Goal: Task Accomplishment & Management: Manage account settings

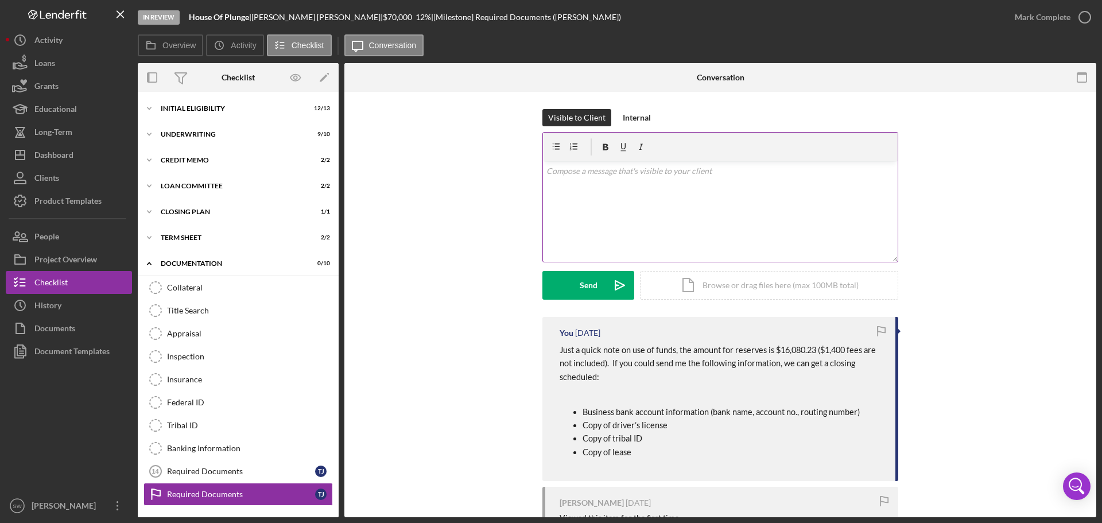
scroll to position [50, 0]
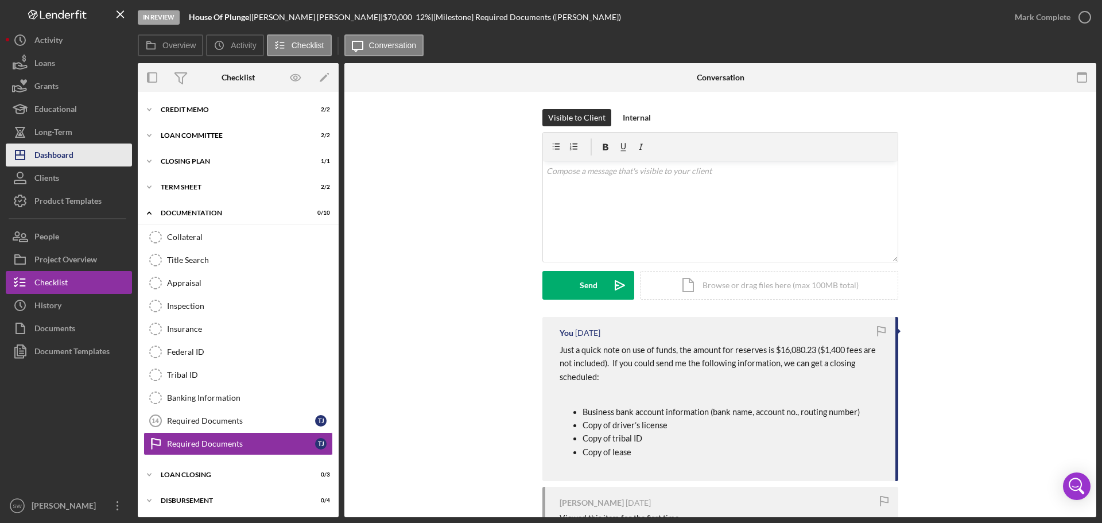
click at [52, 153] on div "Dashboard" at bounding box center [53, 156] width 39 height 26
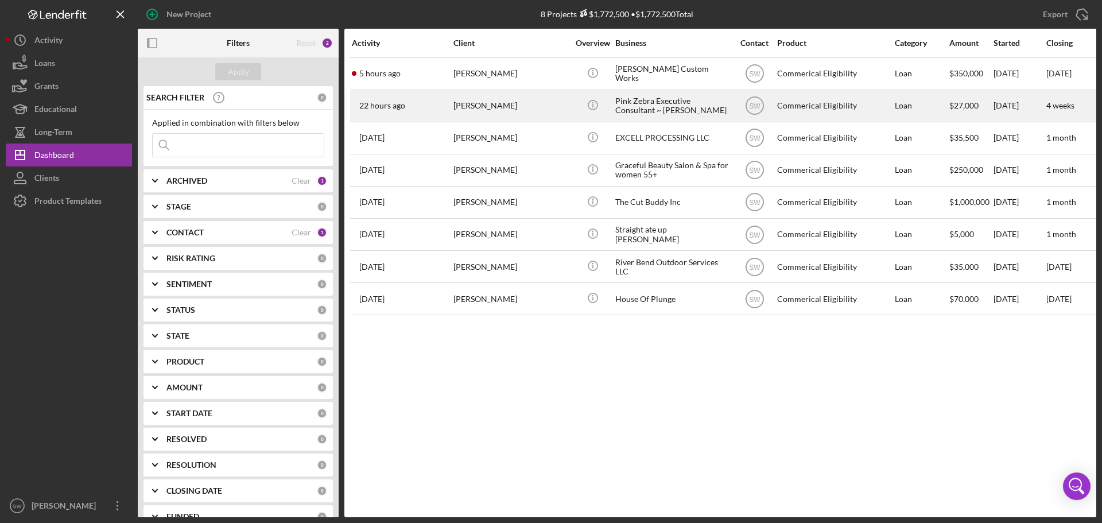
click at [464, 107] on div "[PERSON_NAME]" at bounding box center [510, 106] width 115 height 30
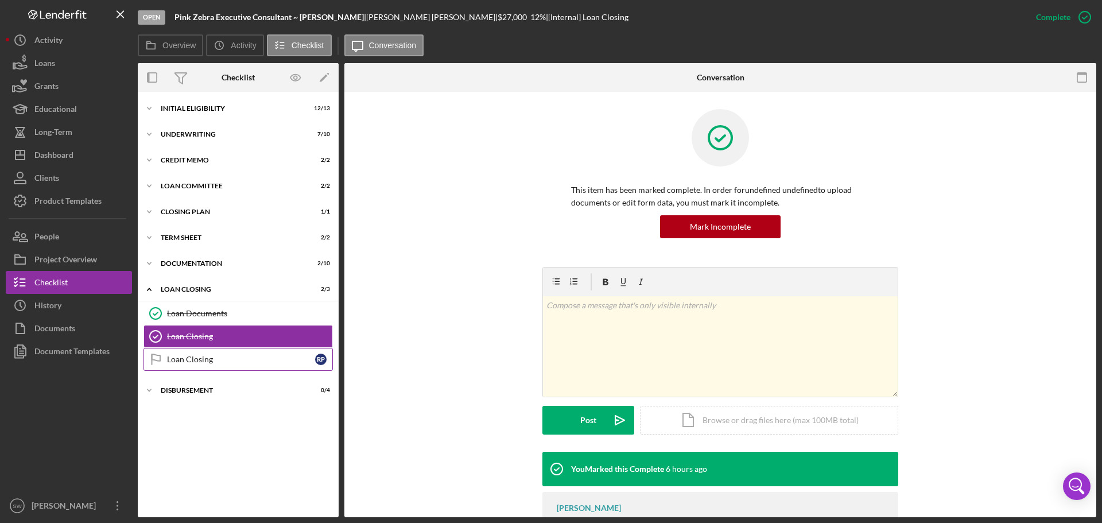
click at [184, 358] on div "Loan Closing" at bounding box center [241, 359] width 148 height 9
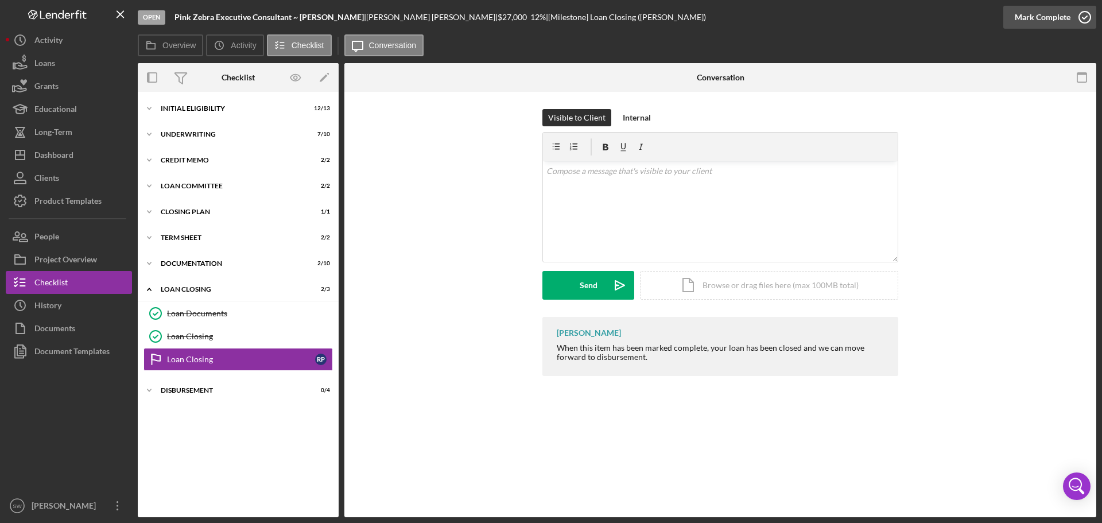
click at [1085, 18] on icon "button" at bounding box center [1084, 17] width 29 height 29
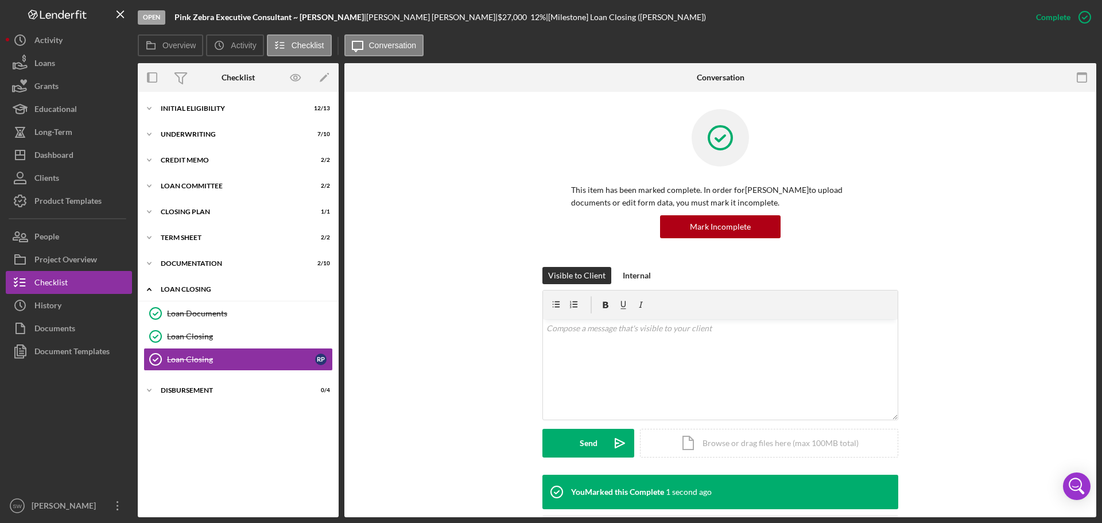
click at [151, 290] on icon "Icon/Expander" at bounding box center [149, 289] width 23 height 23
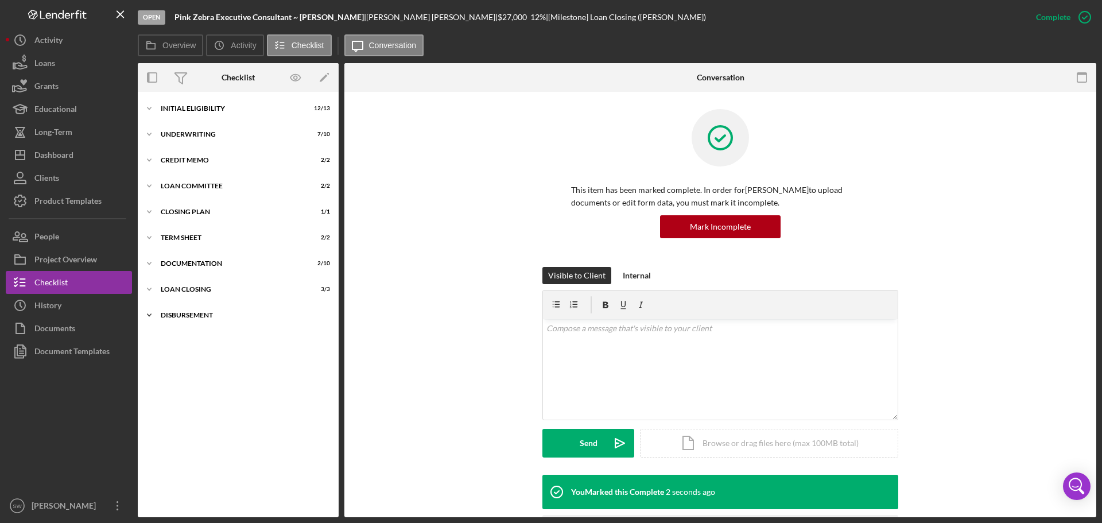
click at [149, 316] on polyline at bounding box center [148, 315] width 3 height 2
click at [154, 340] on icon "Disbursement" at bounding box center [155, 339] width 29 height 29
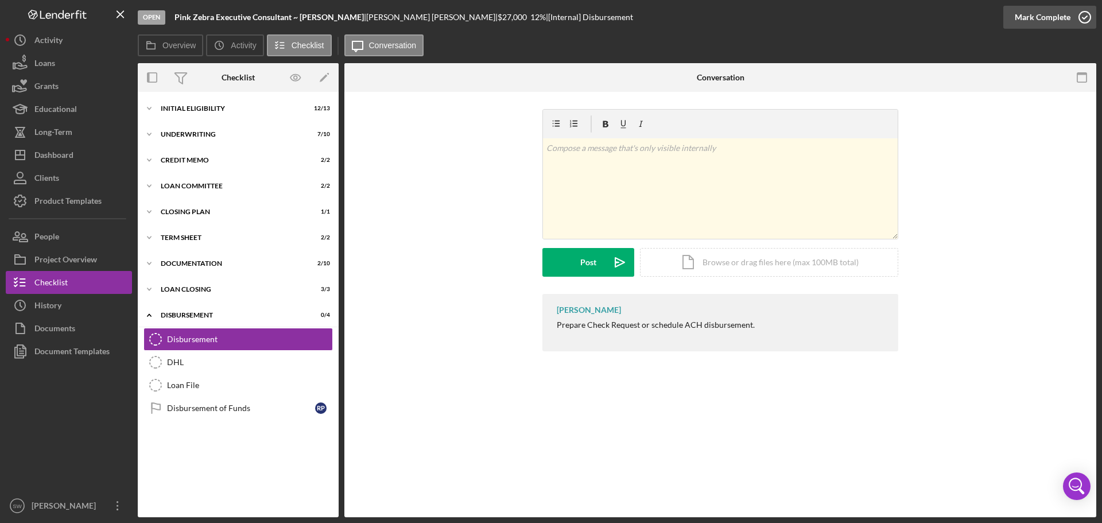
click at [1086, 17] on icon "button" at bounding box center [1084, 17] width 29 height 29
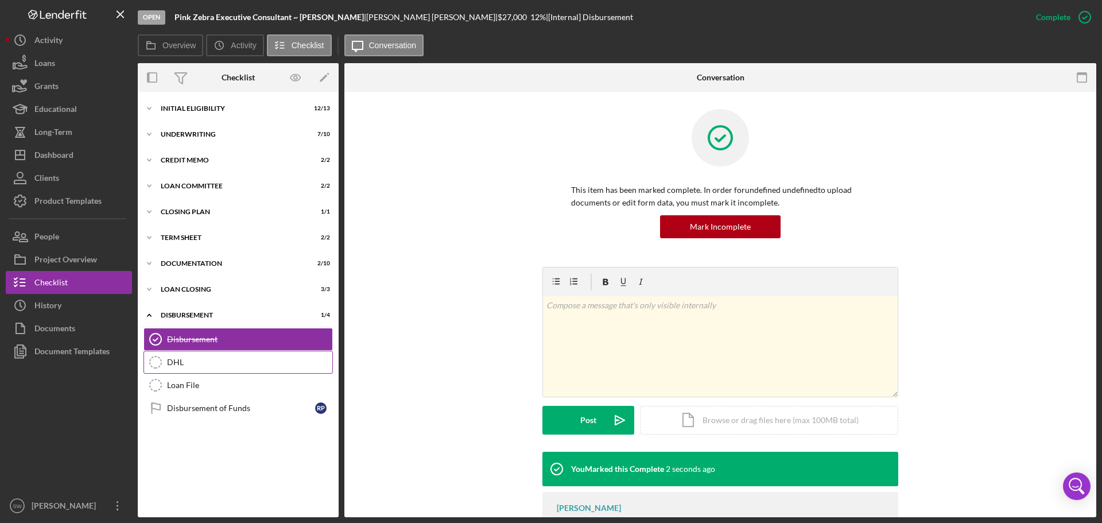
click at [154, 359] on icon "DHL" at bounding box center [155, 362] width 29 height 29
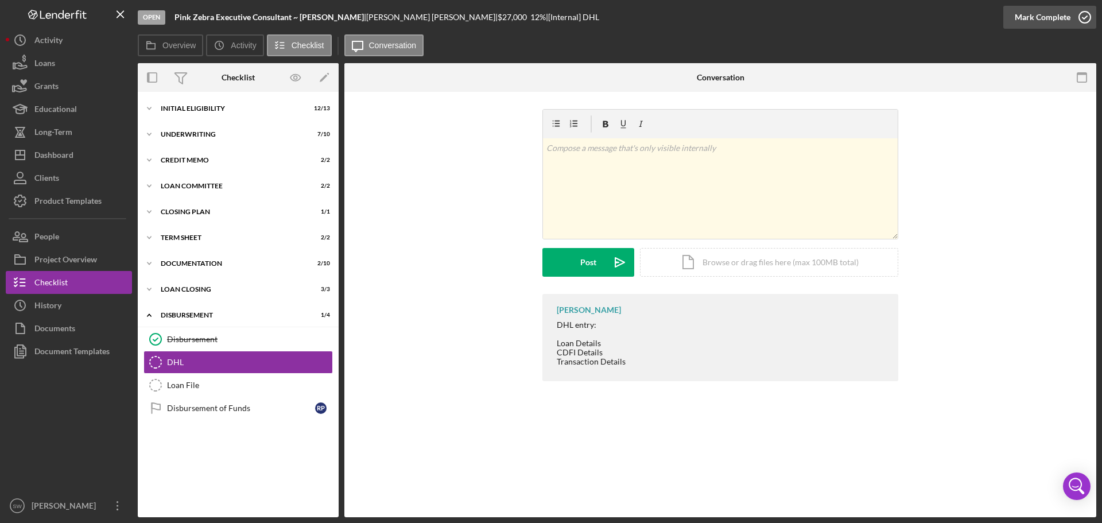
click at [1085, 18] on icon "button" at bounding box center [1084, 17] width 29 height 29
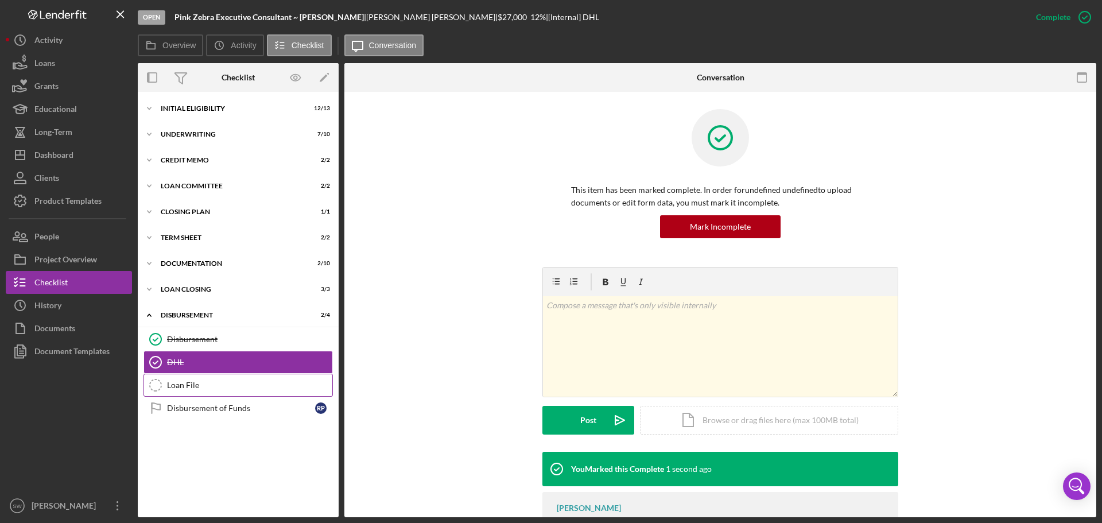
click at [154, 387] on icon "Loan File" at bounding box center [155, 385] width 29 height 29
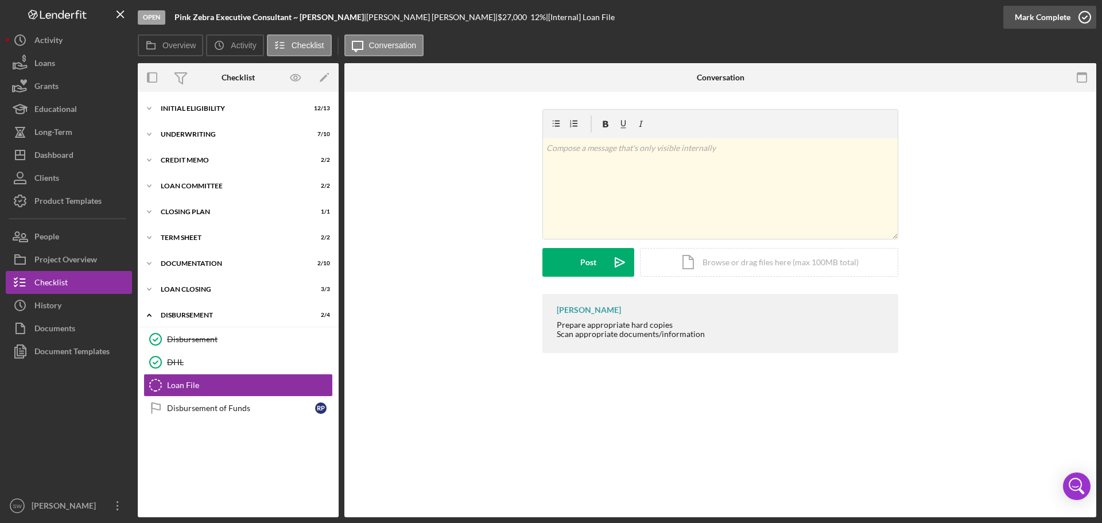
click at [1083, 15] on icon "button" at bounding box center [1084, 17] width 29 height 29
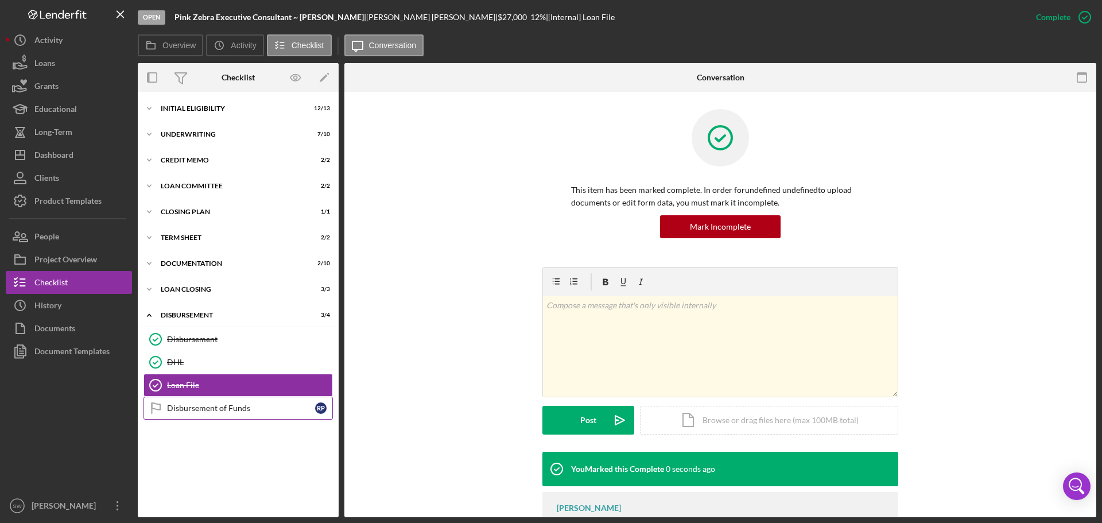
click at [182, 409] on div "Disbursement of Funds" at bounding box center [241, 407] width 148 height 9
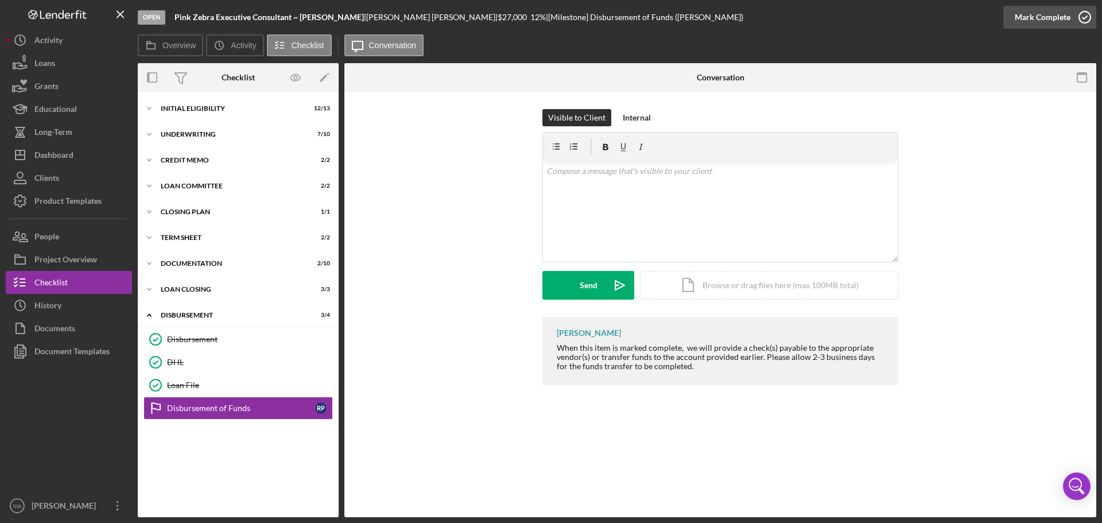
click at [1085, 16] on icon "button" at bounding box center [1084, 17] width 29 height 29
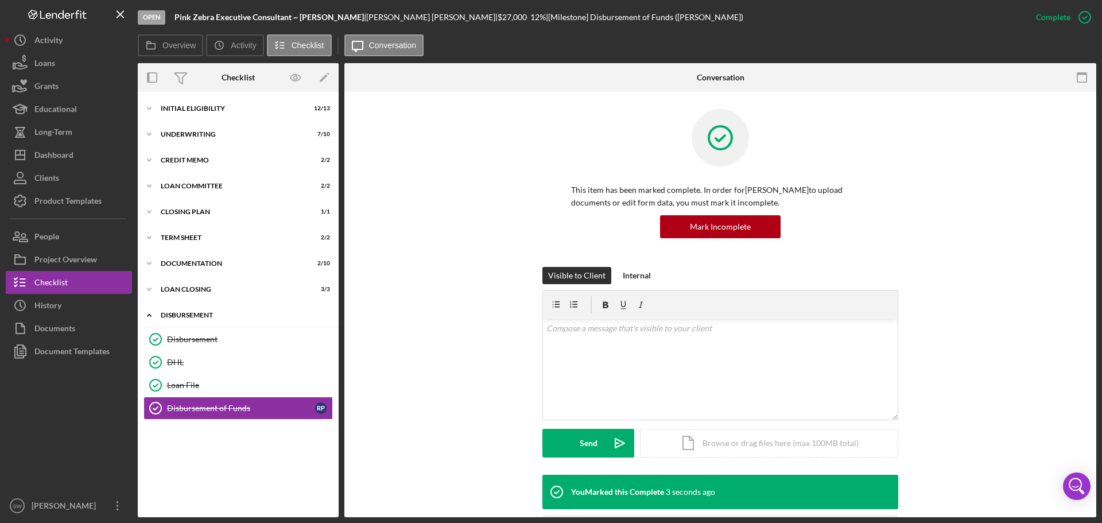
click at [149, 316] on icon "Icon/Expander" at bounding box center [149, 314] width 23 height 23
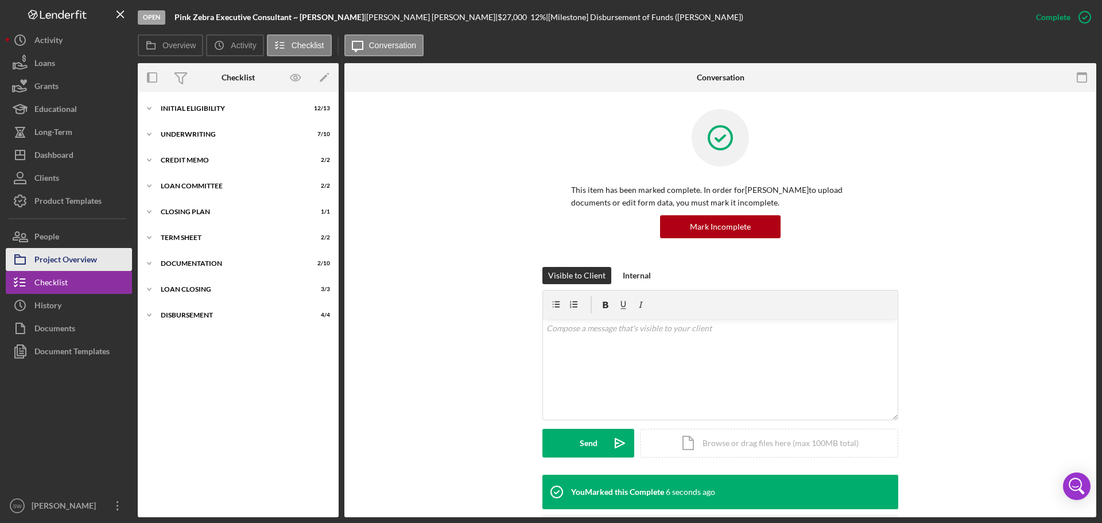
click at [69, 259] on div "Project Overview" at bounding box center [65, 261] width 63 height 26
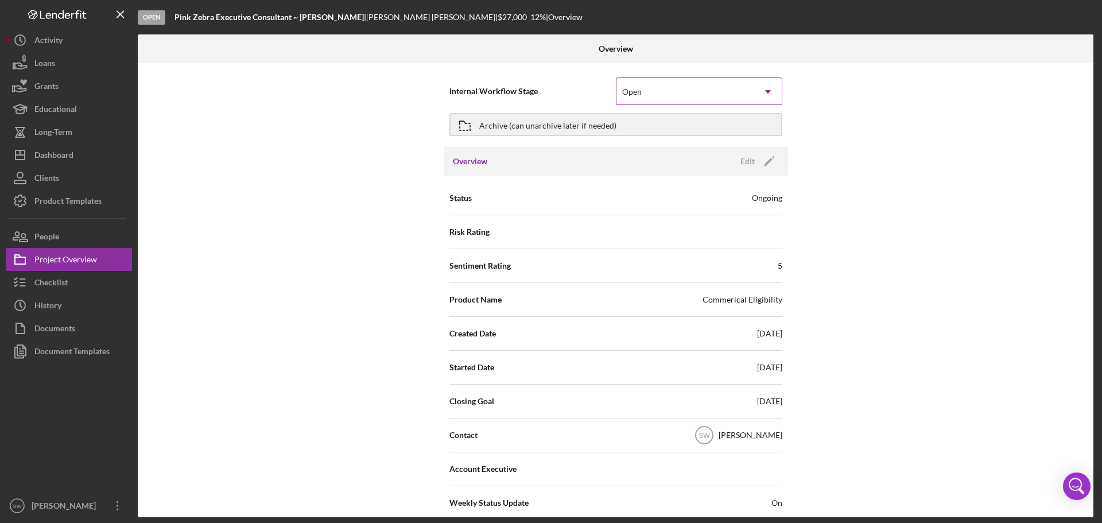
click at [659, 87] on div "Open" at bounding box center [685, 92] width 138 height 26
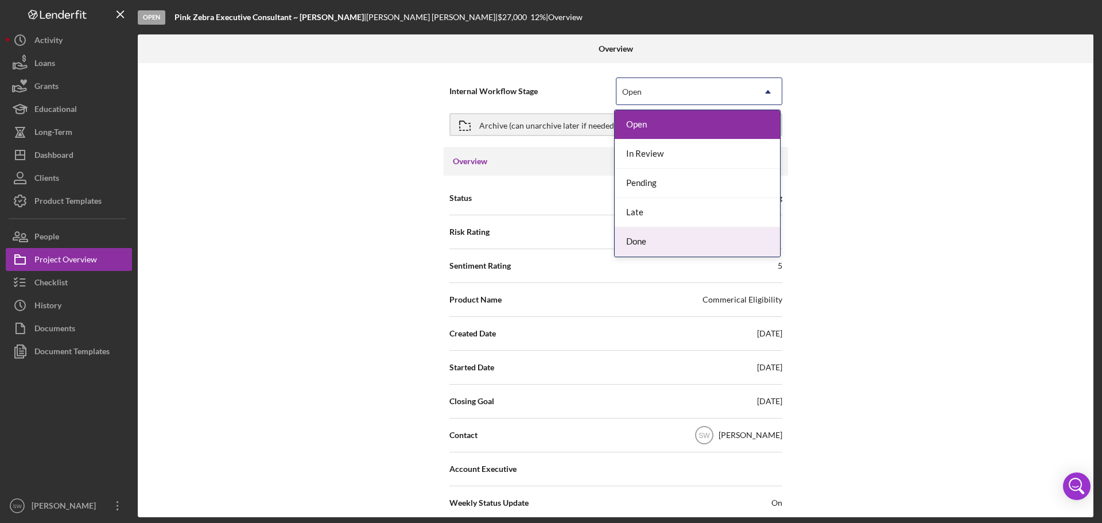
click at [637, 244] on div "Done" at bounding box center [696, 241] width 165 height 29
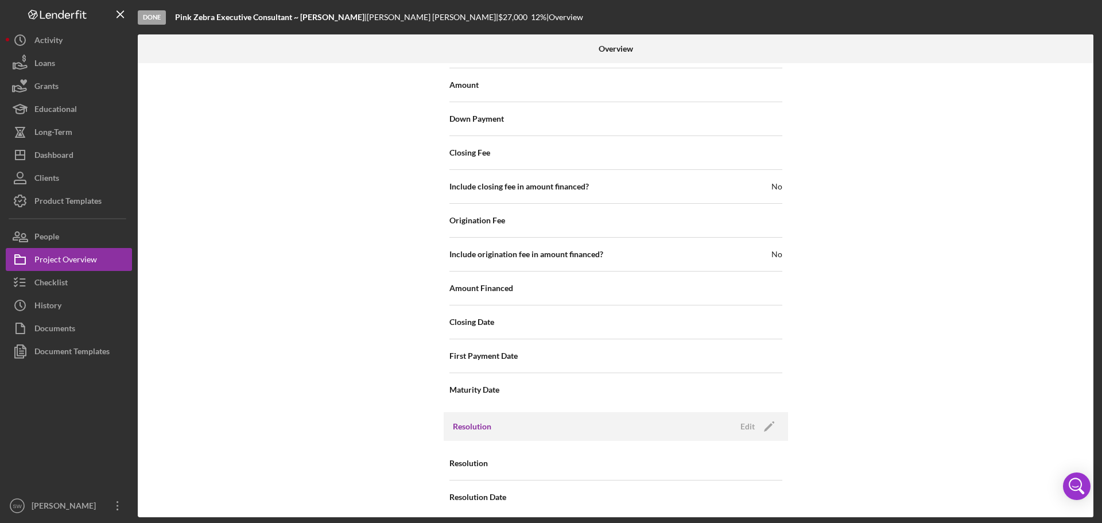
scroll to position [1229, 0]
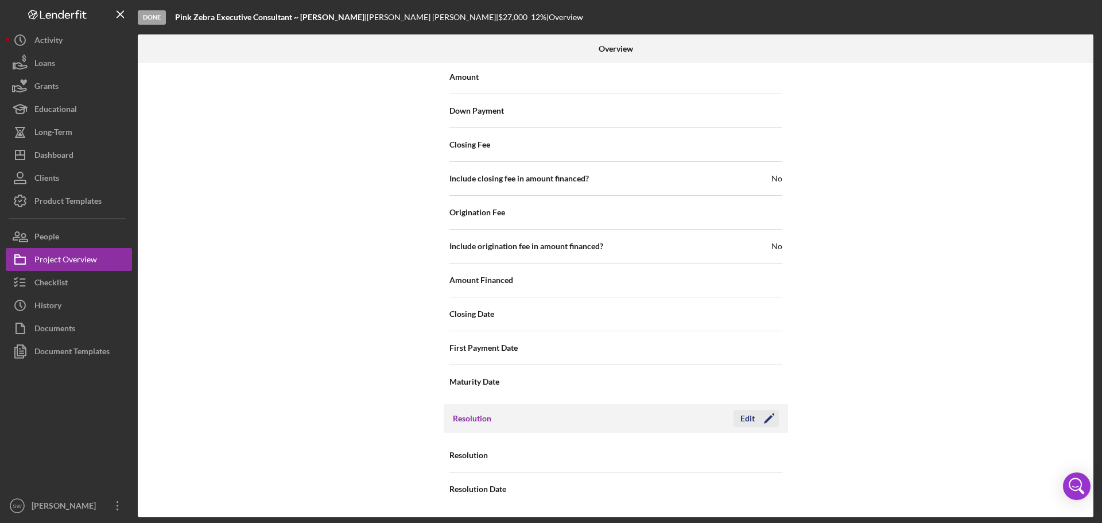
click at [740, 417] on div "Edit" at bounding box center [747, 418] width 14 height 17
click at [633, 458] on div "Select..." at bounding box center [635, 455] width 26 height 9
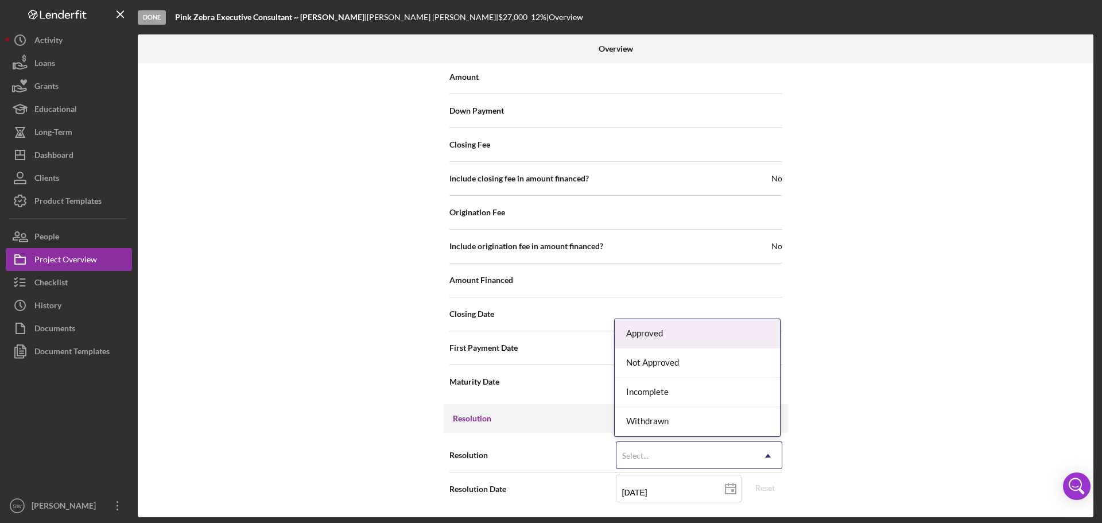
click at [643, 330] on div "Approved" at bounding box center [696, 333] width 165 height 29
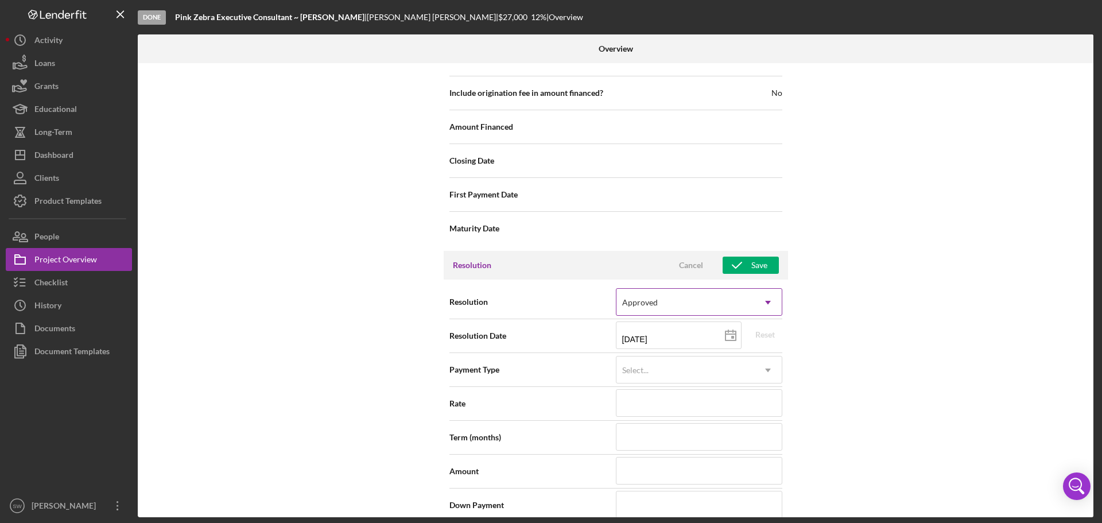
scroll to position [1401, 0]
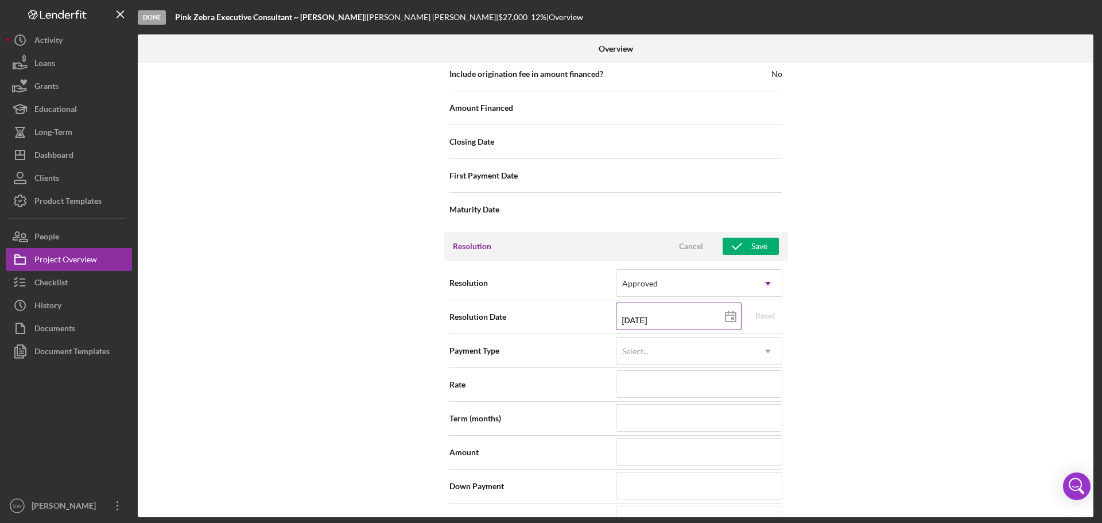
click at [728, 316] on icon at bounding box center [730, 316] width 29 height 29
type input "[DATE]"
click at [729, 317] on icon at bounding box center [730, 316] width 29 height 29
type input "[DATE]"
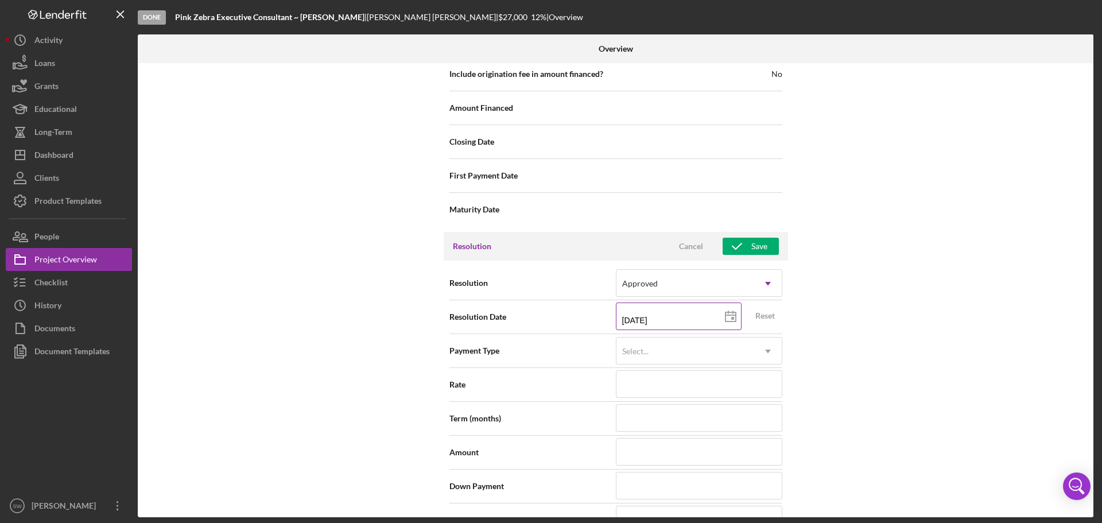
type input "[DATE]"
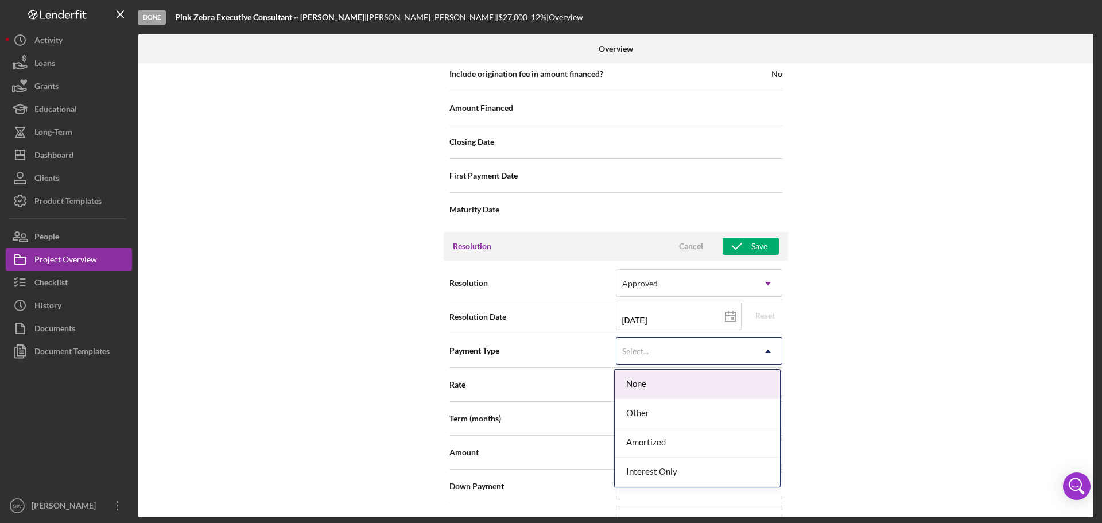
click at [663, 346] on div "Select..." at bounding box center [685, 351] width 138 height 26
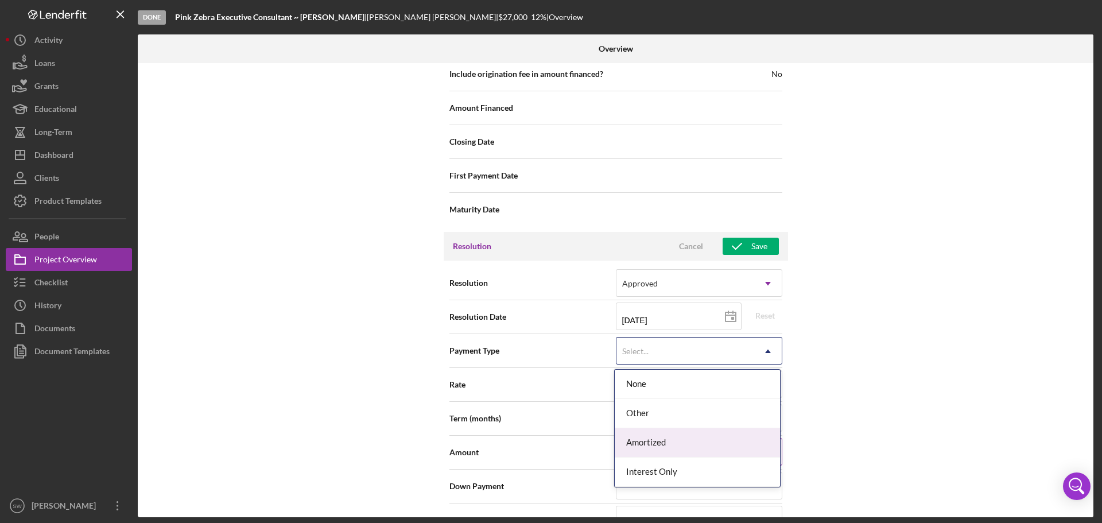
click at [637, 446] on div "Amortized" at bounding box center [696, 442] width 165 height 29
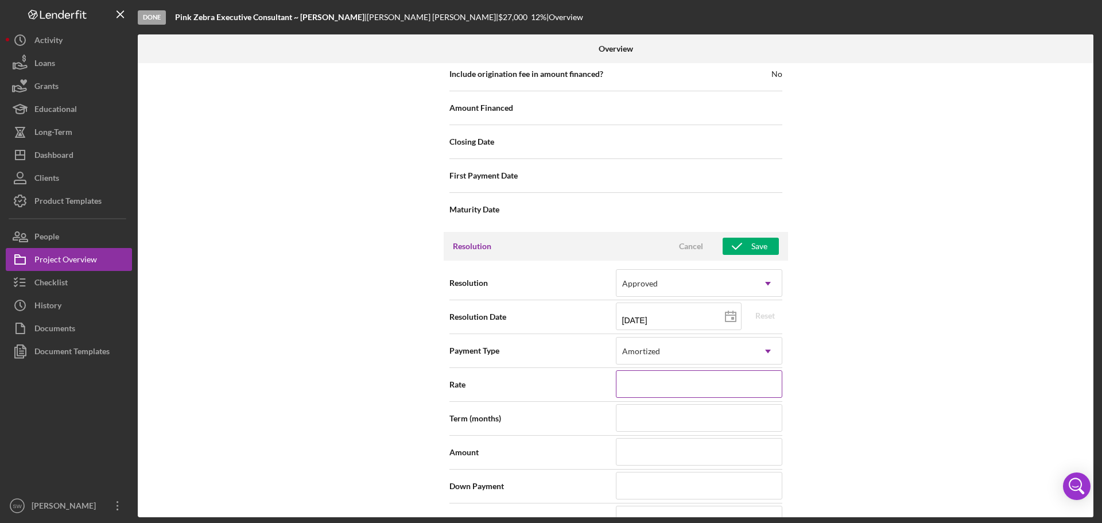
click at [635, 382] on input at bounding box center [699, 384] width 166 height 28
type input "9%"
type input "9.%"
type input "9.0%"
type input "9.000%"
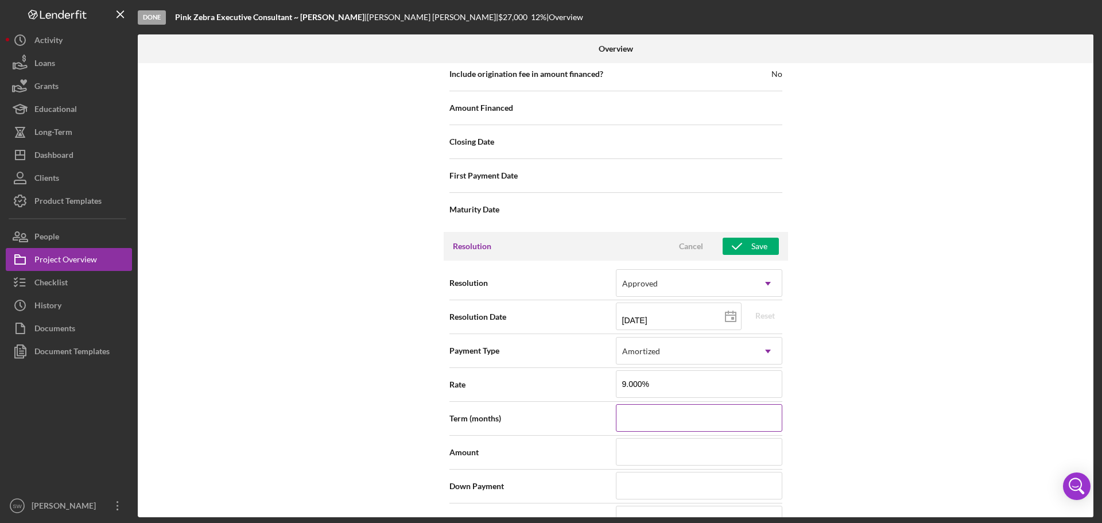
type input "6"
type input "60"
type input "$5"
type input "$50"
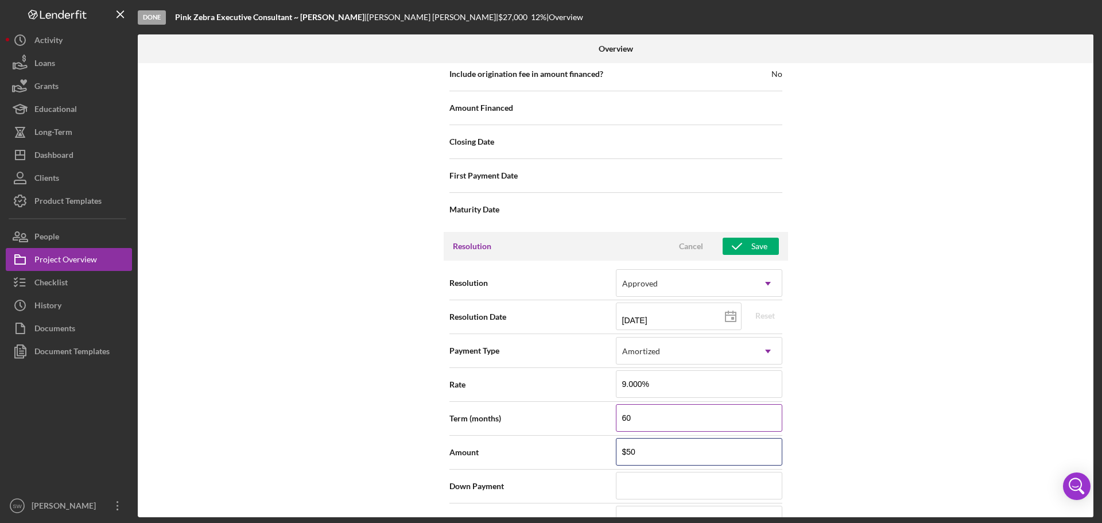
type input "$500"
type input "$5,000"
type input "$50,001"
type input "$500,014"
type input "$5,000,142"
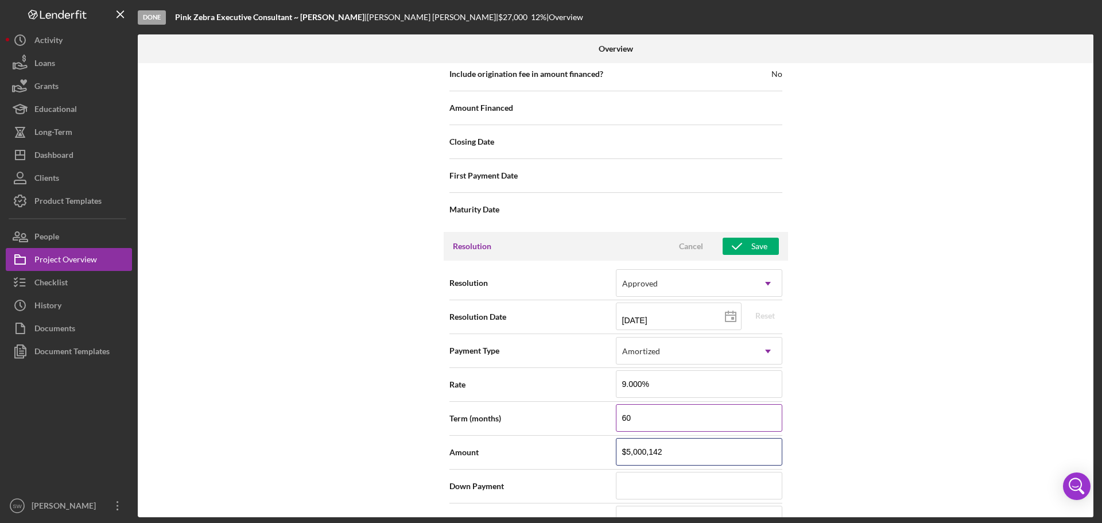
type input "$500,014"
type input "$50,001"
type input "$500,014"
type input "$5,000,142"
type input "$500,014"
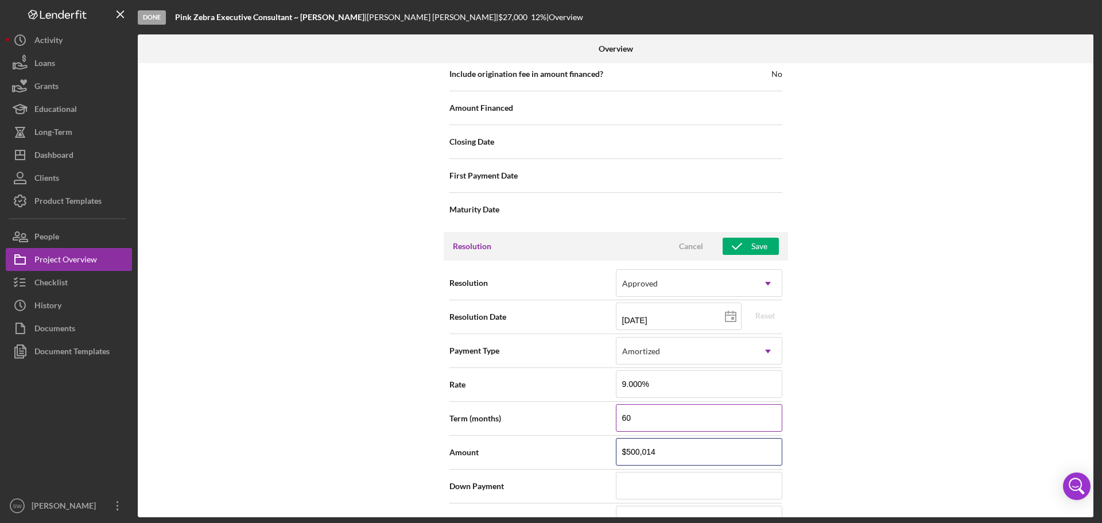
type input "$50,001"
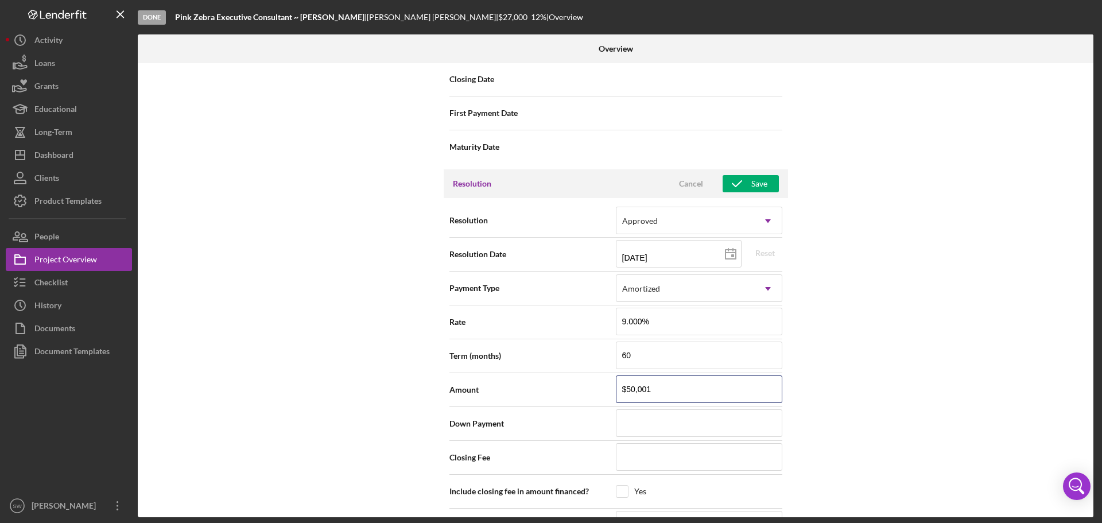
scroll to position [1573, 0]
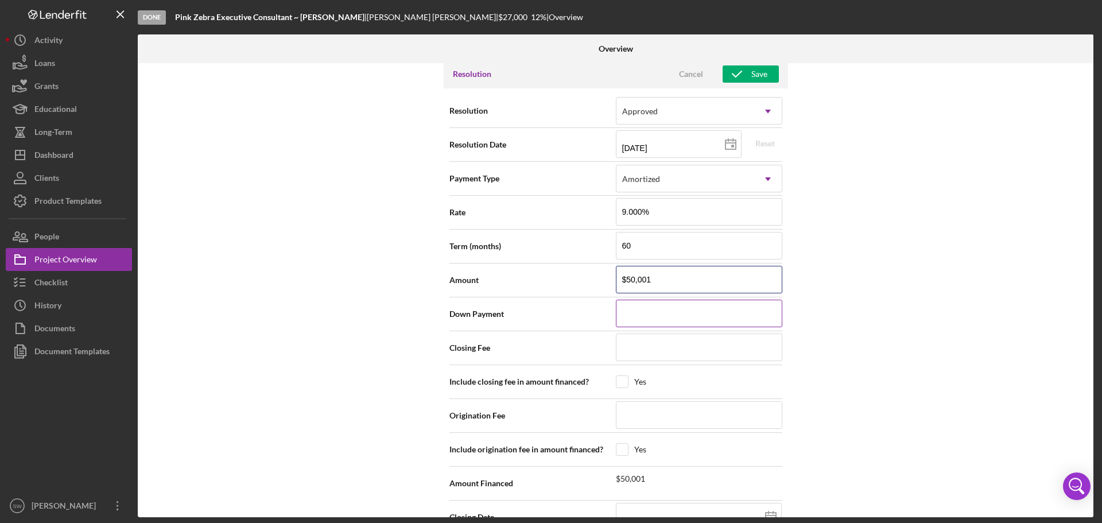
type input "$50,001"
click at [640, 315] on input at bounding box center [699, 313] width 166 height 28
type input "$0"
type input "$9"
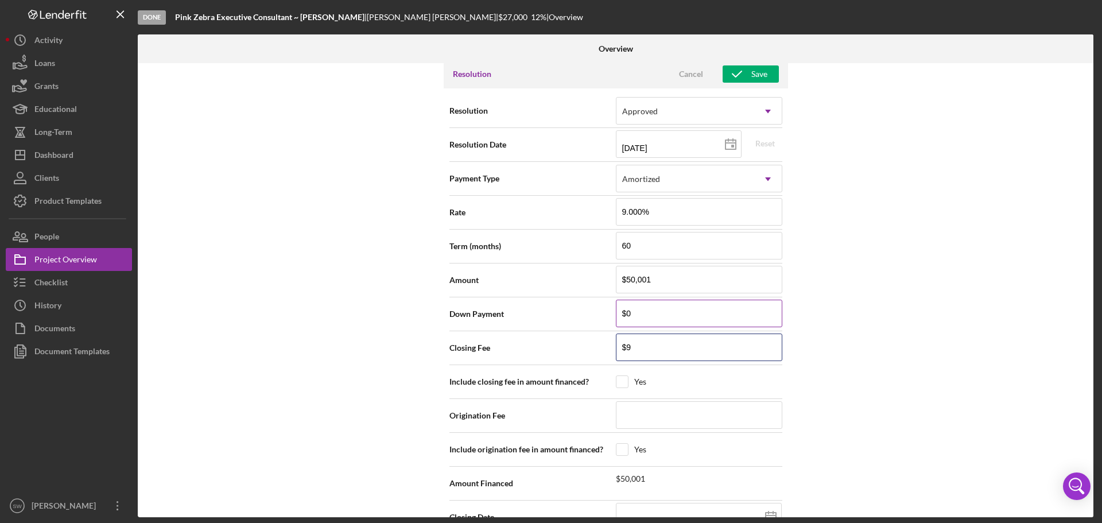
type input "$98"
type input "$980"
click at [622, 382] on input "checkbox" at bounding box center [621, 381] width 11 height 11
checkbox input "true"
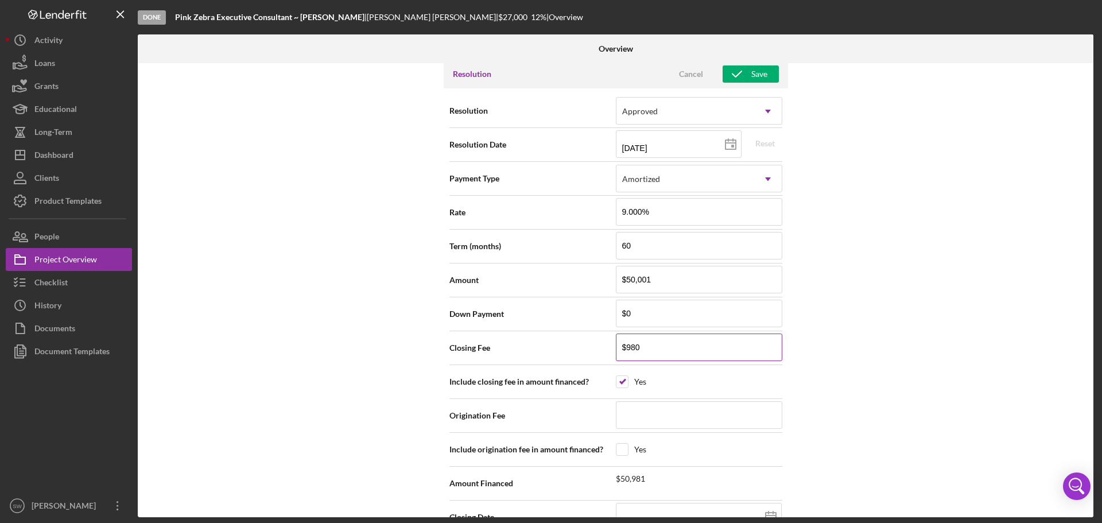
click at [640, 343] on input "$980" at bounding box center [699, 347] width 166 height 28
type input "$98"
click at [623, 378] on input "checkbox" at bounding box center [621, 381] width 11 height 11
click at [629, 411] on input at bounding box center [699, 415] width 166 height 28
click at [621, 449] on input "checkbox" at bounding box center [621, 448] width 11 height 11
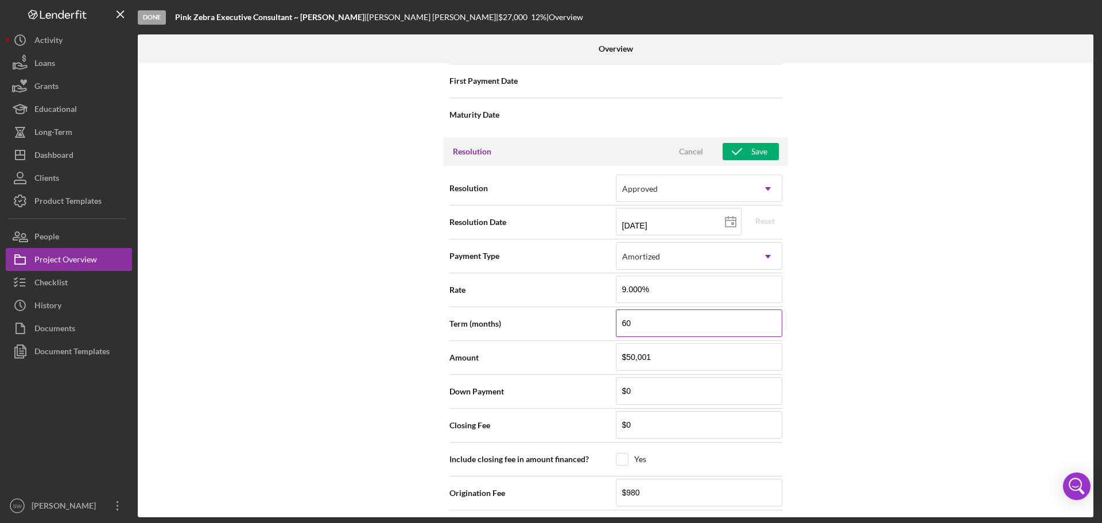
scroll to position [1516, 0]
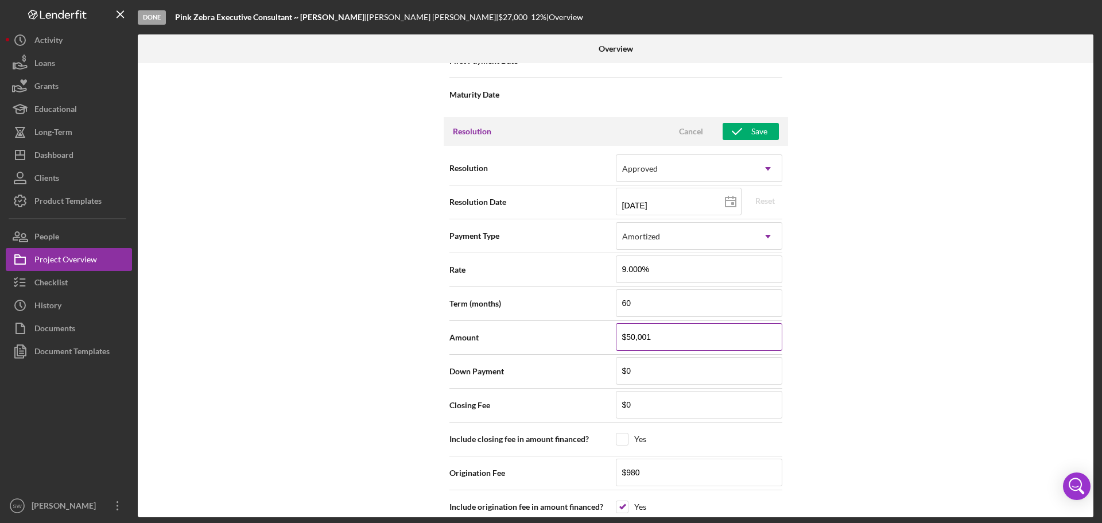
click at [658, 334] on input "$50,001" at bounding box center [699, 337] width 166 height 28
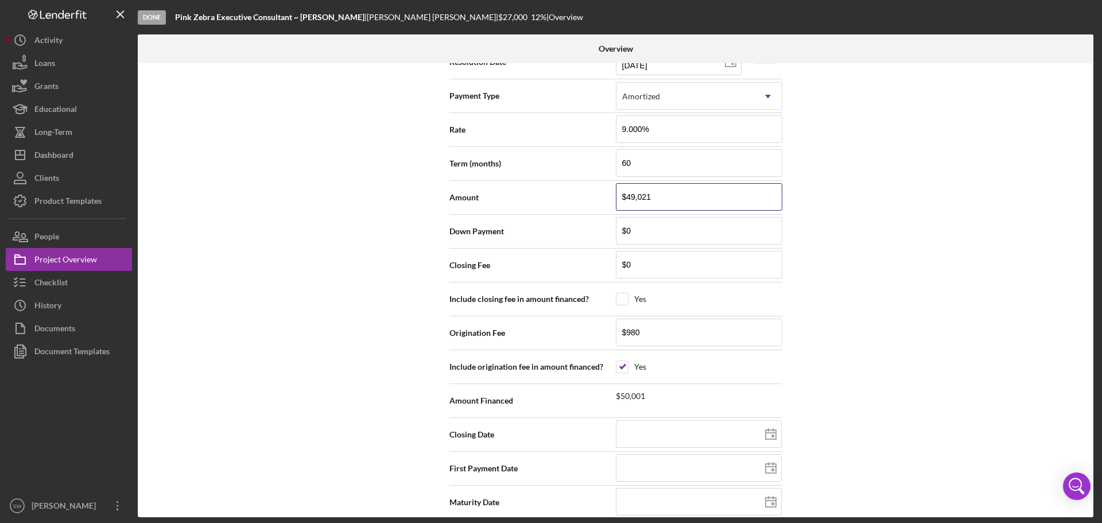
scroll to position [1669, 0]
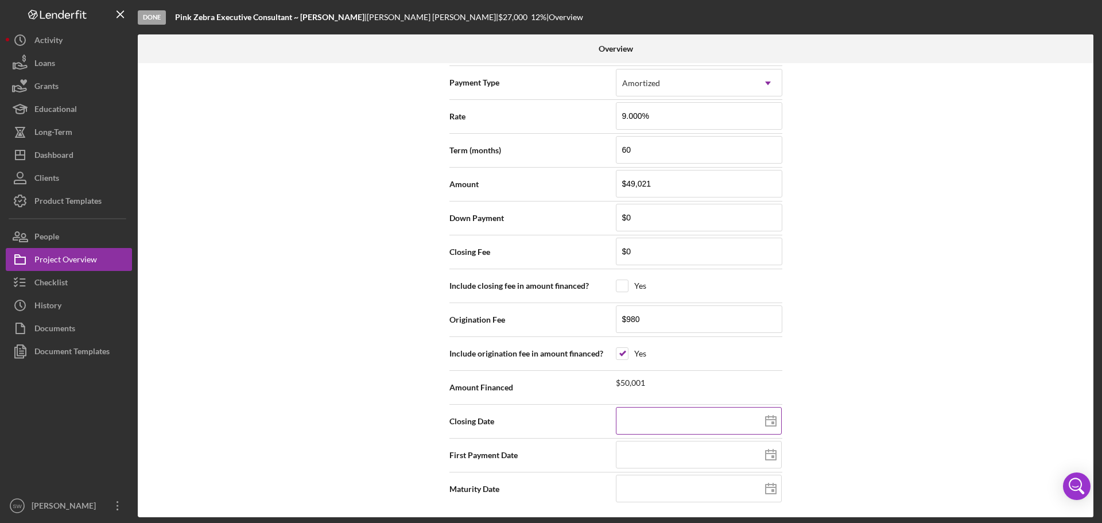
click at [772, 418] on icon at bounding box center [770, 421] width 29 height 29
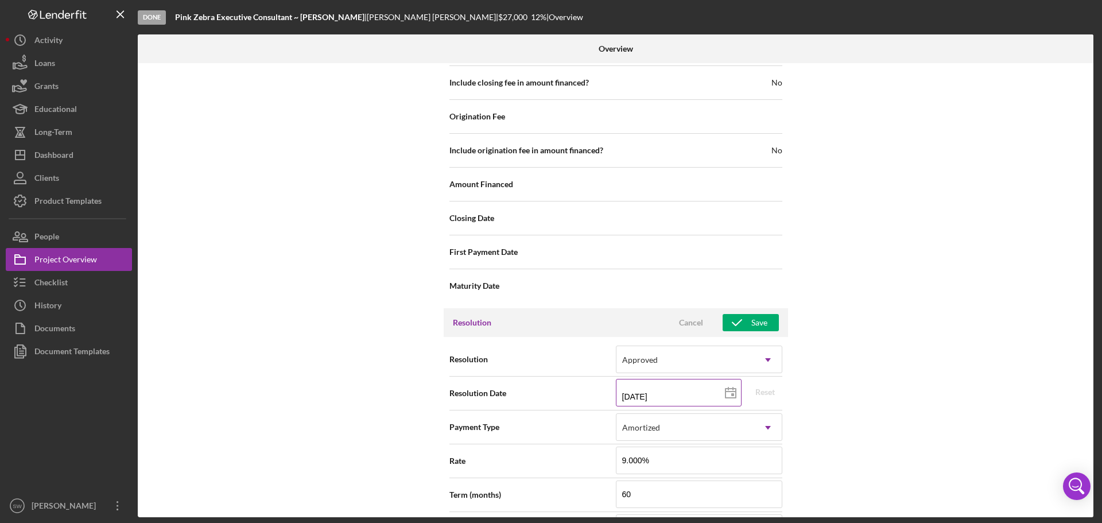
click at [660, 394] on input "[DATE]" at bounding box center [679, 393] width 126 height 28
click at [726, 391] on line at bounding box center [730, 391] width 10 height 0
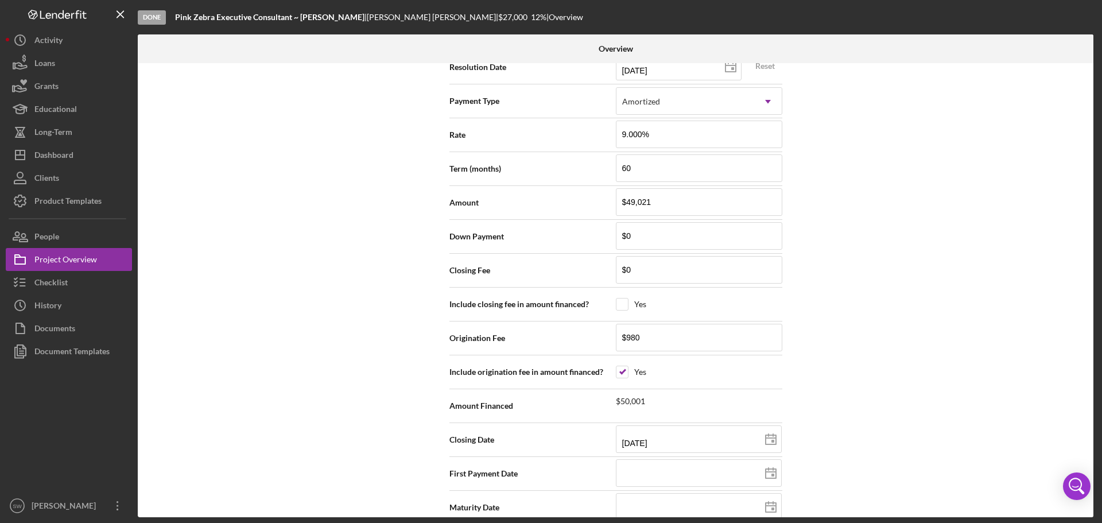
scroll to position [1669, 0]
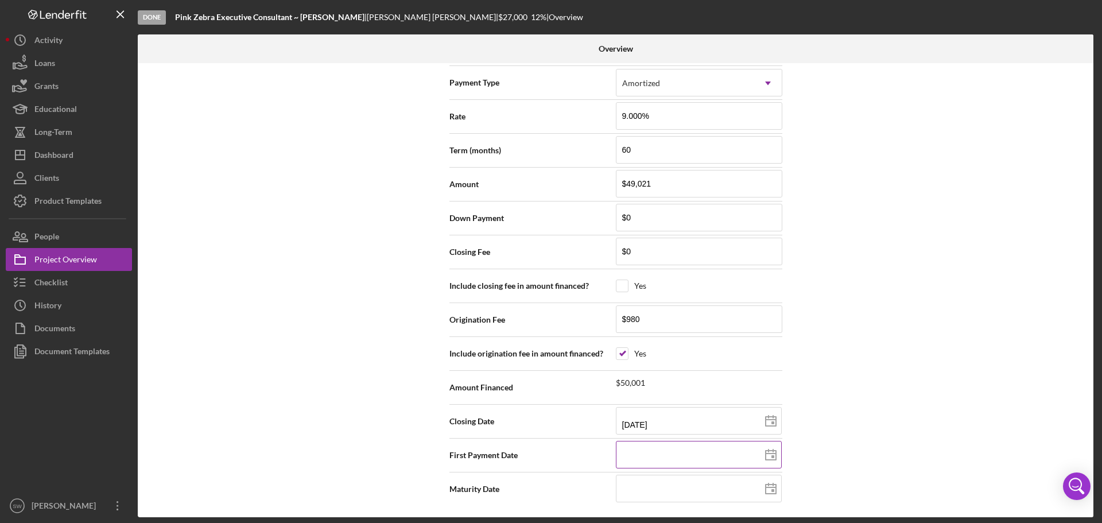
click at [769, 453] on line at bounding box center [770, 453] width 10 height 0
click at [769, 488] on icon at bounding box center [770, 488] width 29 height 29
click at [623, 491] on input at bounding box center [699, 488] width 166 height 28
click at [870, 446] on div "Internal Workflow Stage Done Icon/Dropdown Arrow Archive (can unarchive later i…" at bounding box center [615, 290] width 955 height 454
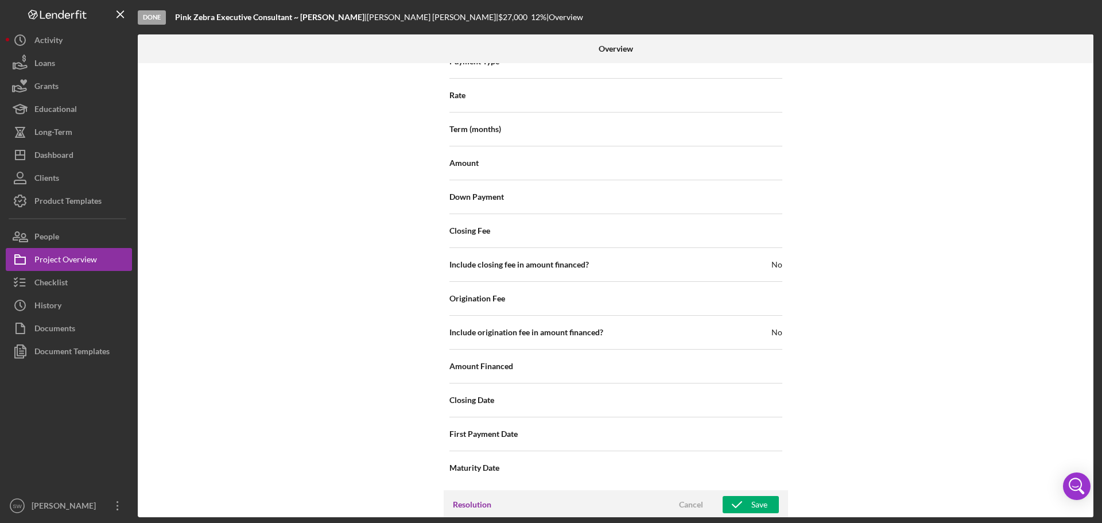
scroll to position [1267, 0]
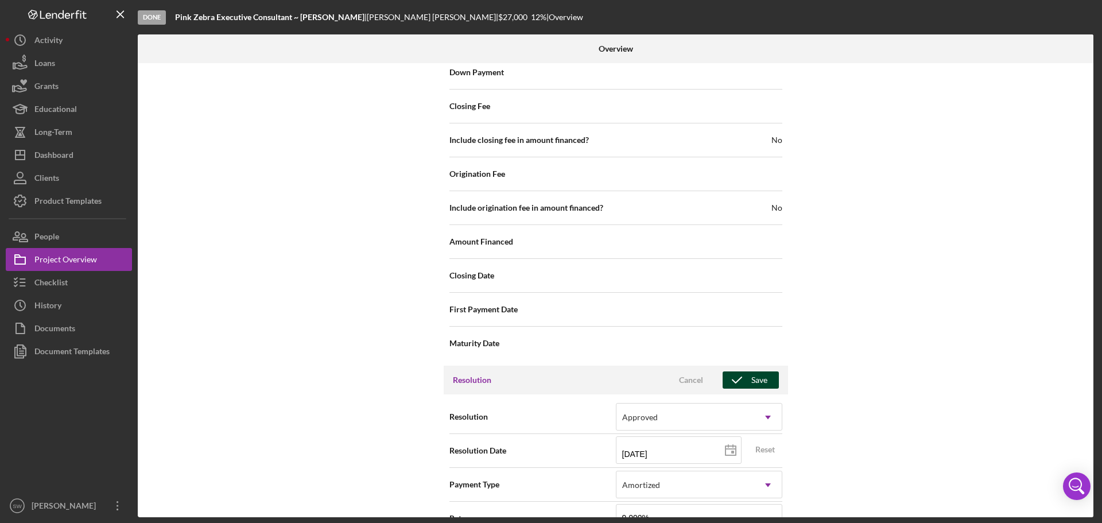
click at [751, 378] on div "Save" at bounding box center [759, 379] width 16 height 17
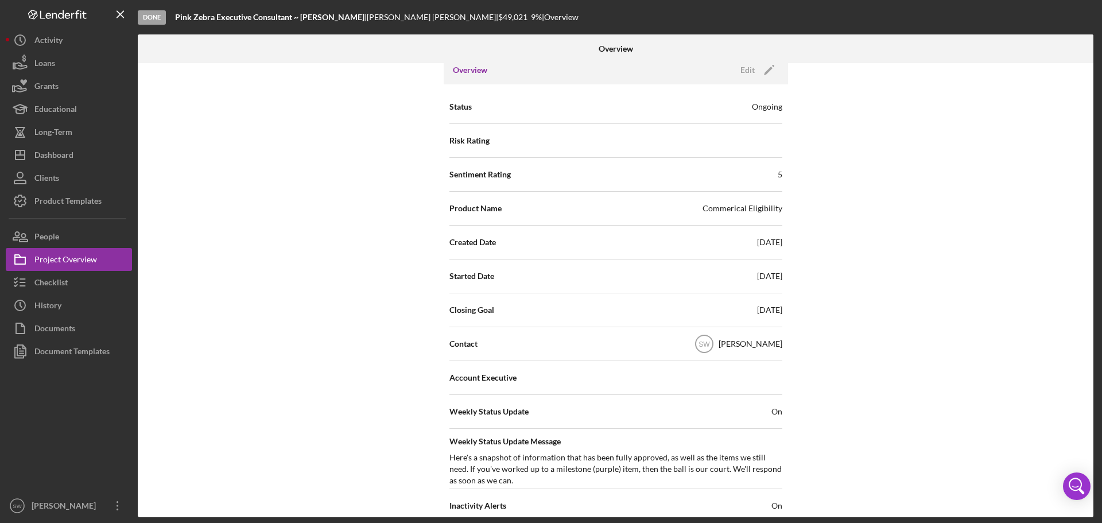
scroll to position [0, 0]
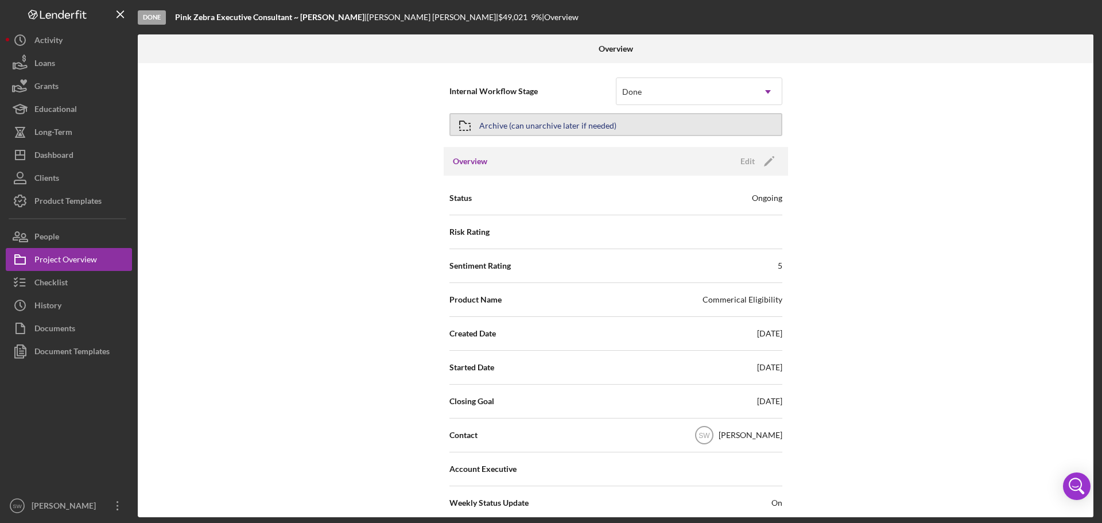
click at [461, 125] on icon "button" at bounding box center [464, 125] width 29 height 29
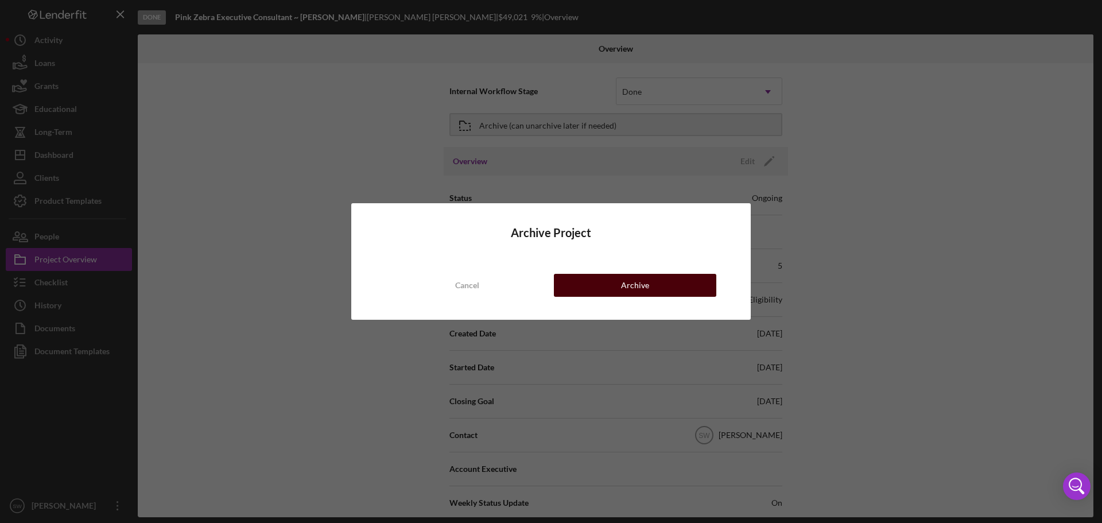
click at [613, 282] on button "Archive" at bounding box center [635, 285] width 162 height 23
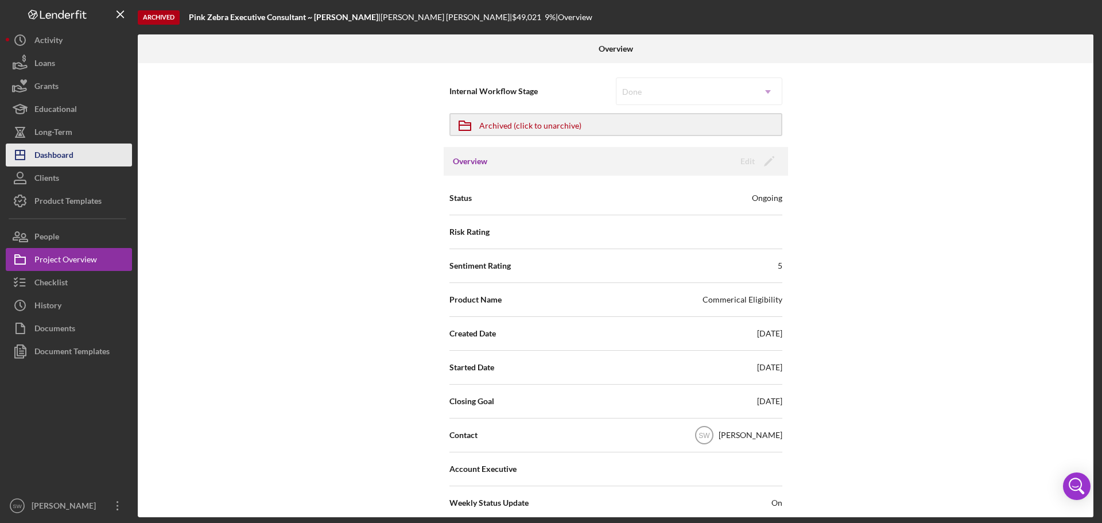
click at [55, 155] on div "Dashboard" at bounding box center [53, 156] width 39 height 26
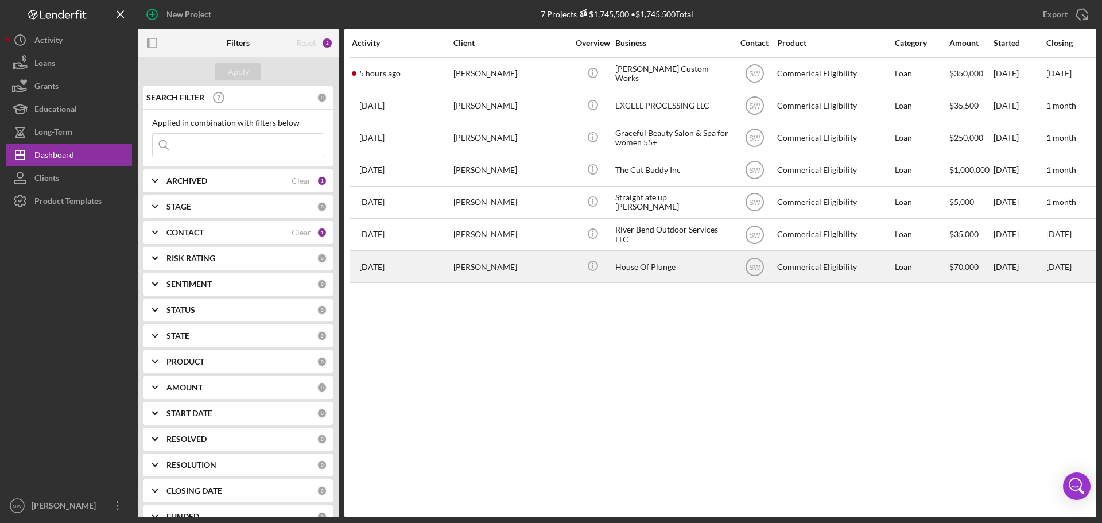
click at [472, 268] on div "[PERSON_NAME]" at bounding box center [510, 266] width 115 height 30
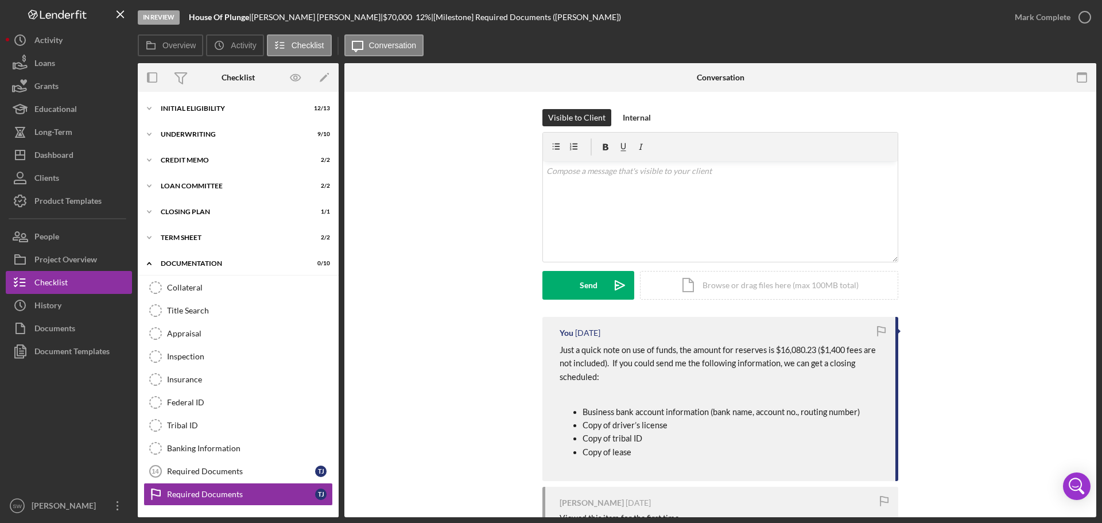
scroll to position [50, 0]
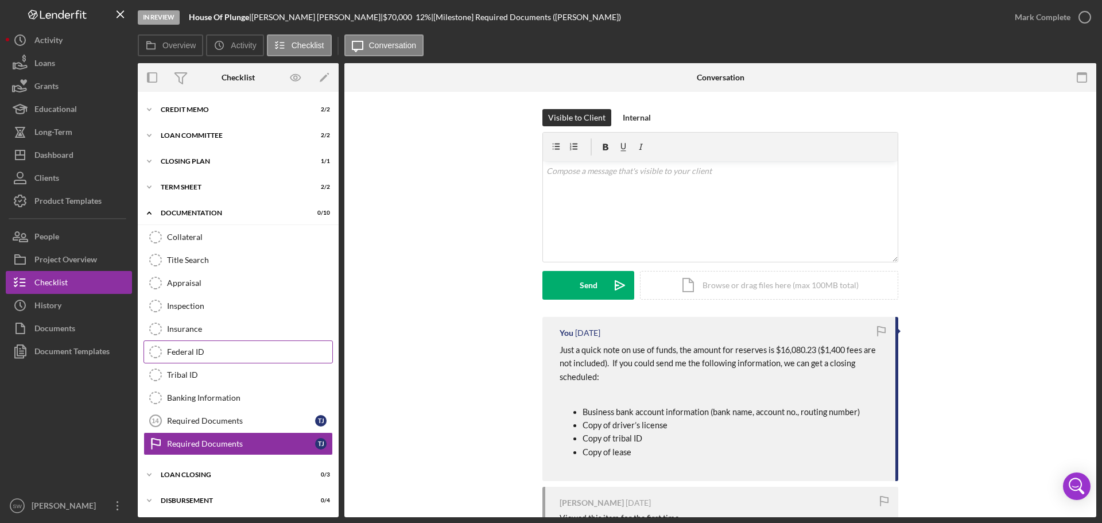
click at [157, 349] on icon "Federal ID" at bounding box center [155, 351] width 29 height 29
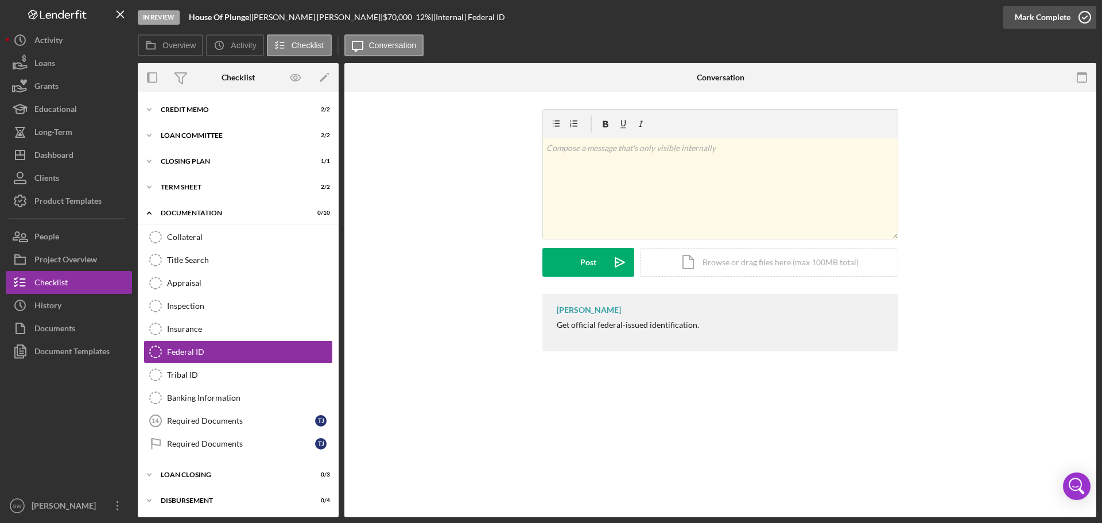
click at [1084, 15] on icon "button" at bounding box center [1084, 17] width 29 height 29
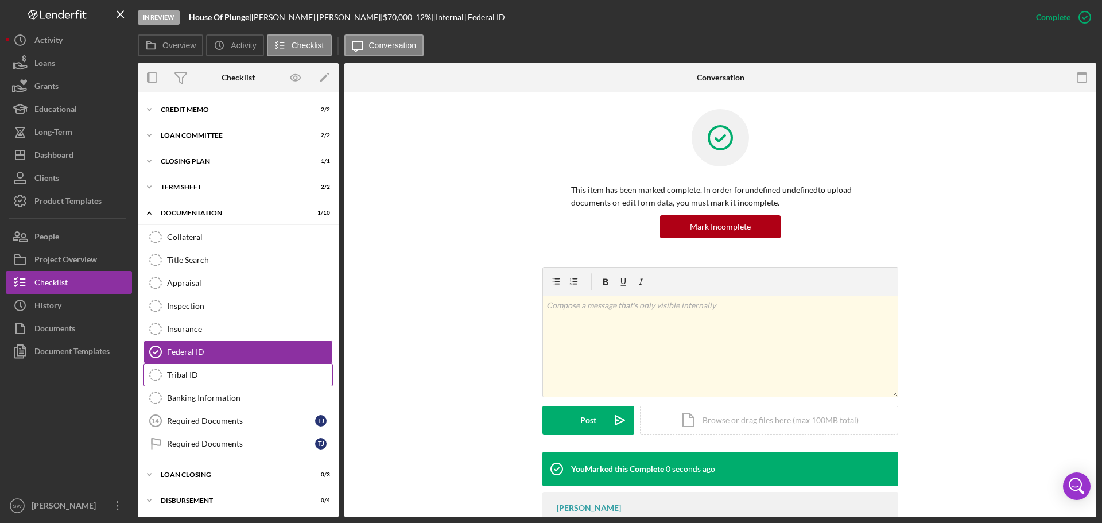
click at [156, 373] on icon "Tribal ID" at bounding box center [155, 374] width 29 height 29
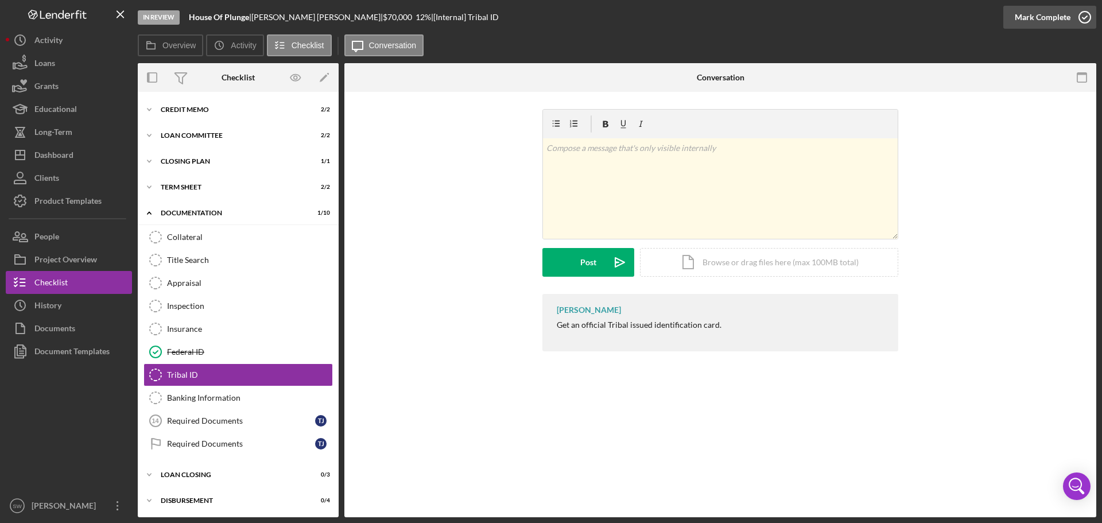
click at [1084, 19] on icon "button" at bounding box center [1084, 17] width 29 height 29
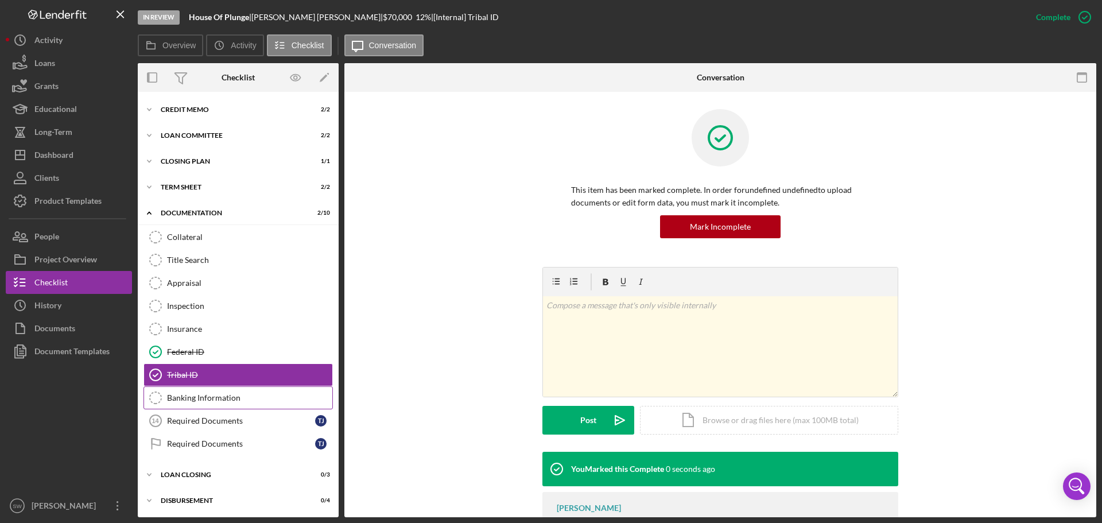
click at [158, 398] on icon "Banking Information" at bounding box center [155, 397] width 29 height 29
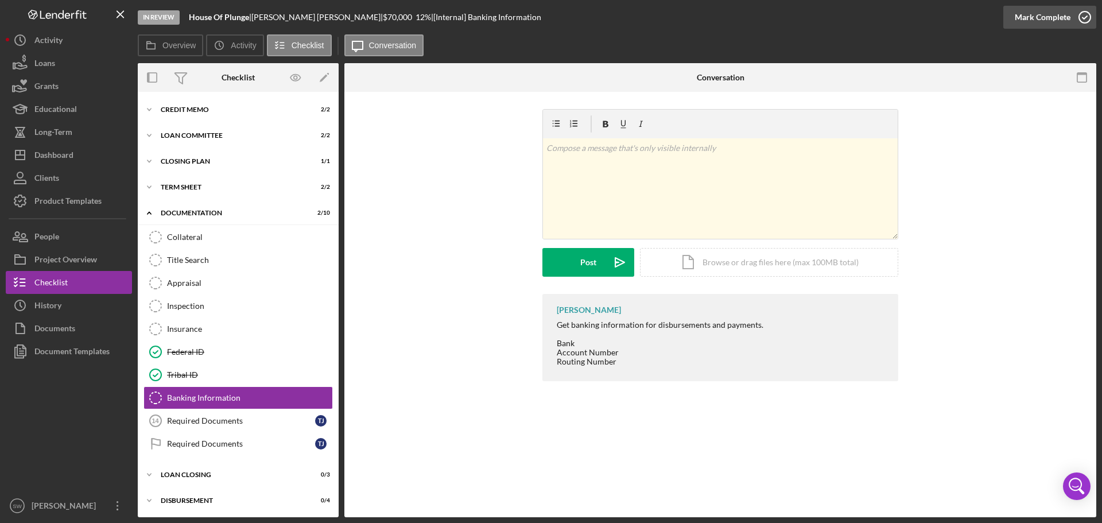
click at [1085, 15] on icon "button" at bounding box center [1084, 17] width 29 height 29
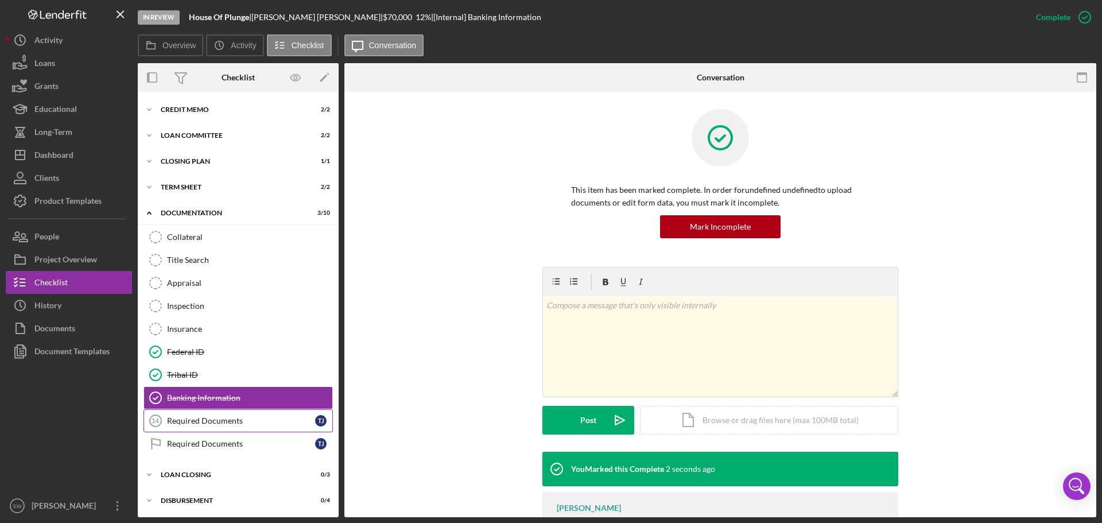
click at [185, 418] on div "Required Documents" at bounding box center [241, 420] width 148 height 9
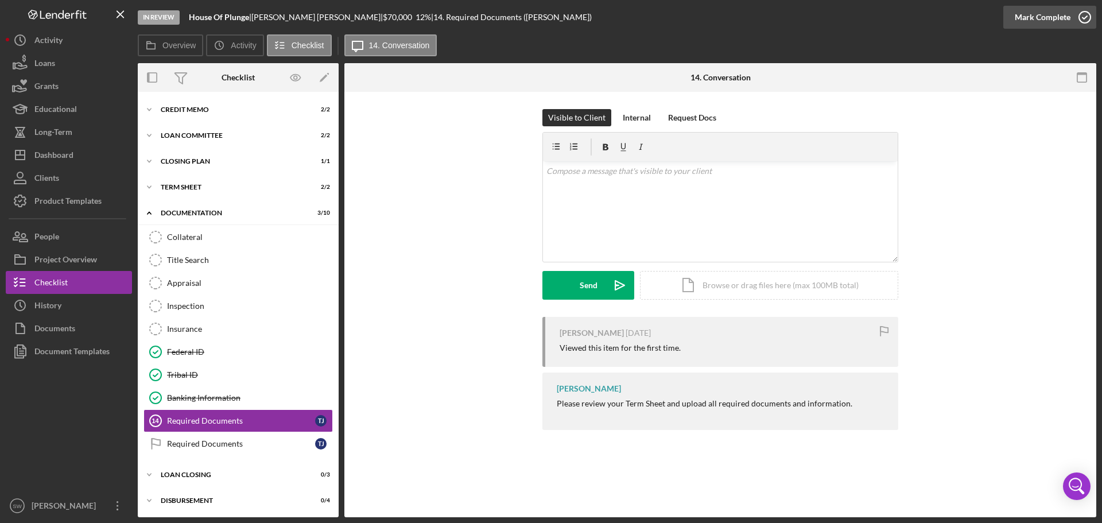
click at [1083, 13] on icon "button" at bounding box center [1084, 17] width 29 height 29
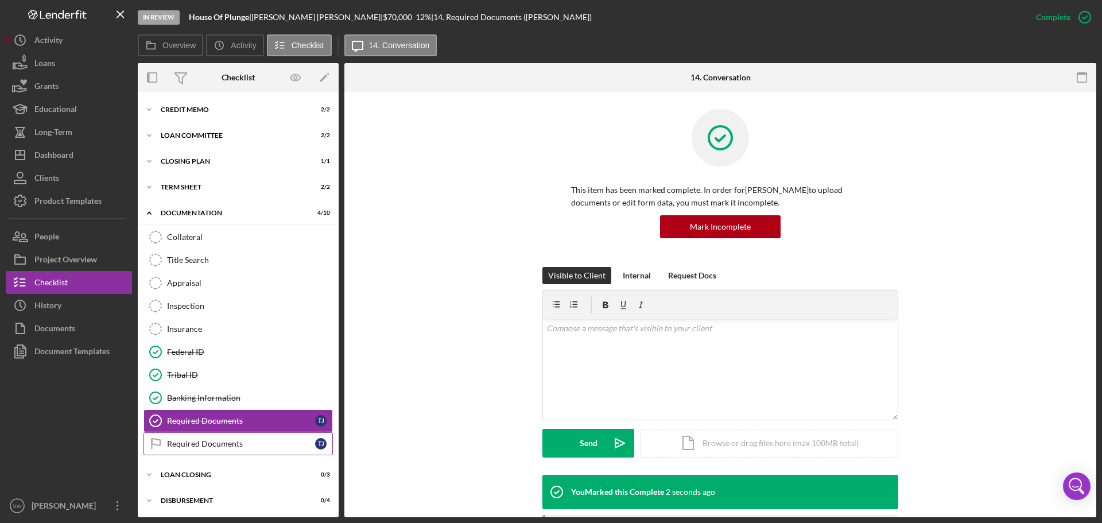
click at [184, 445] on div "Required Documents" at bounding box center [241, 443] width 148 height 9
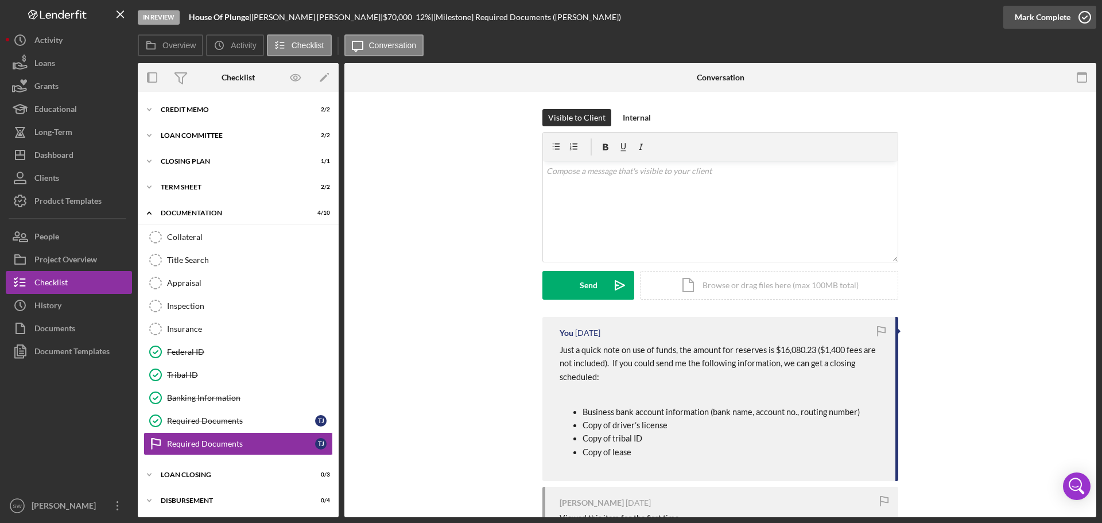
click at [1086, 15] on icon "button" at bounding box center [1084, 17] width 29 height 29
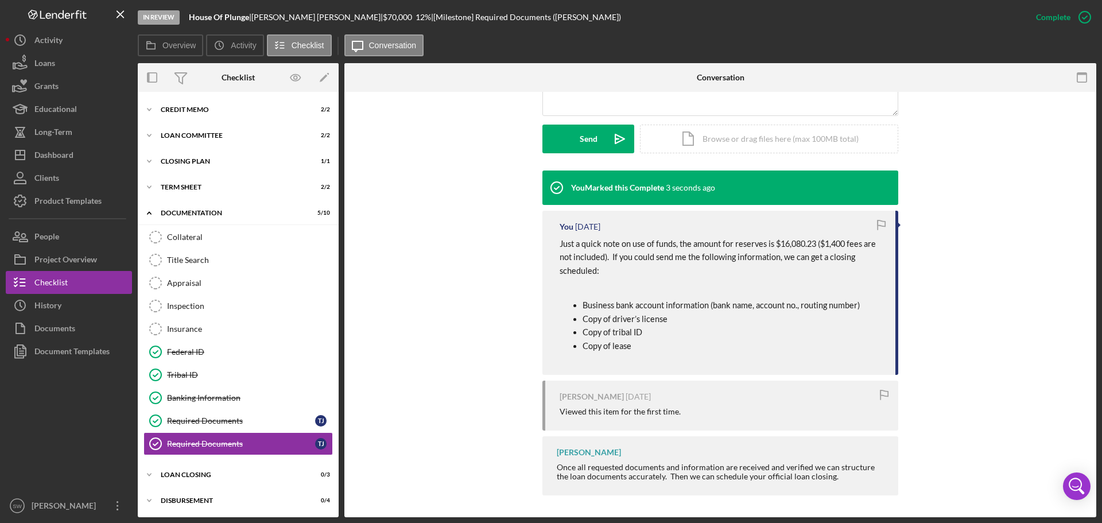
scroll to position [305, 0]
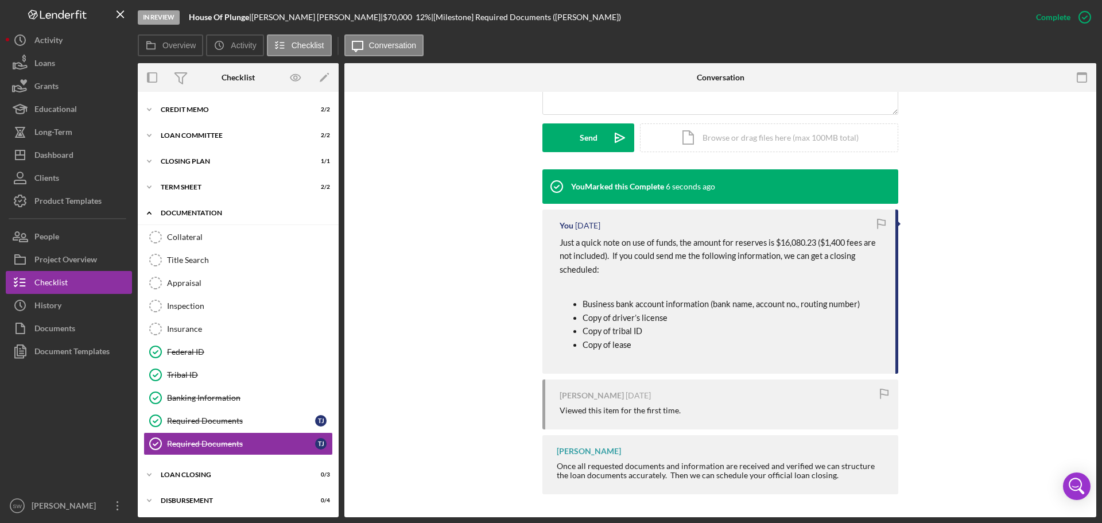
click at [149, 212] on icon "Icon/Expander" at bounding box center [149, 212] width 23 height 23
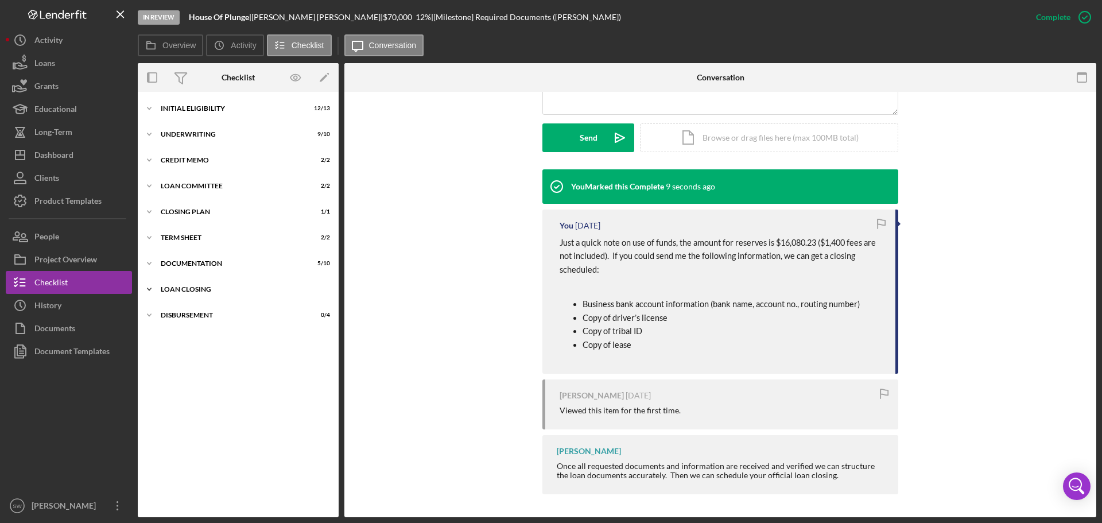
click at [148, 290] on icon "Icon/Expander" at bounding box center [149, 289] width 23 height 23
click at [157, 316] on icon "Loan Documents" at bounding box center [155, 313] width 29 height 29
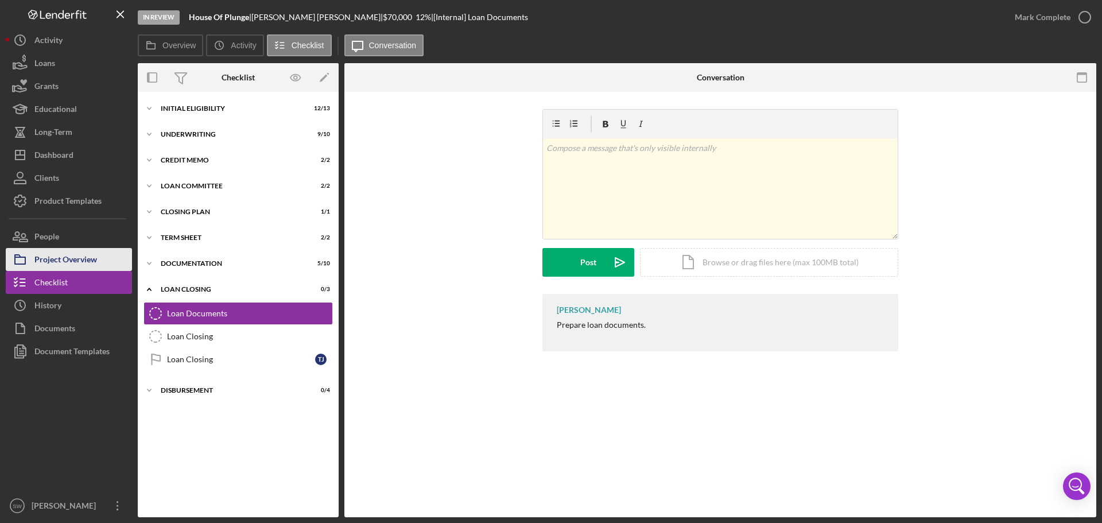
click at [38, 263] on div "Project Overview" at bounding box center [65, 261] width 63 height 26
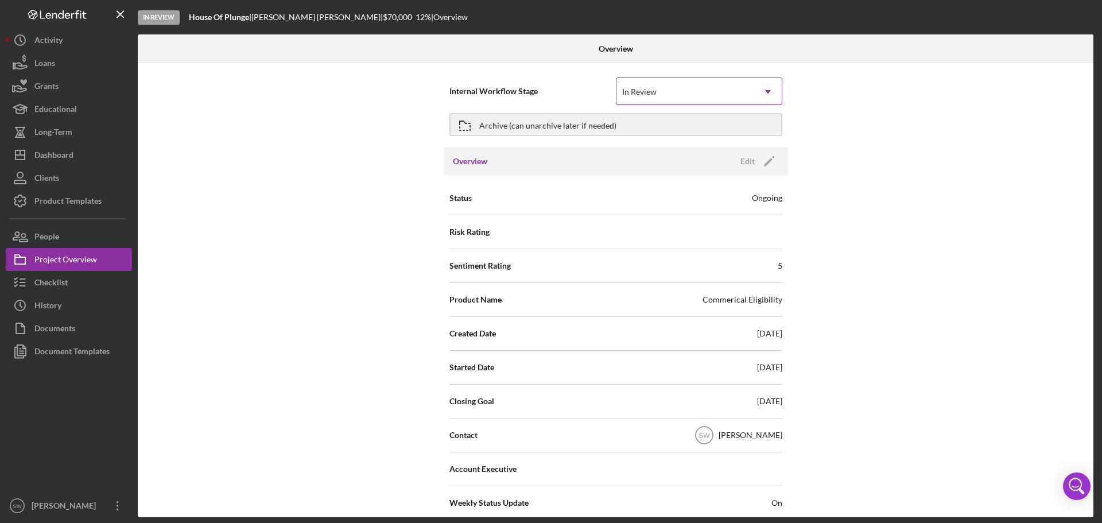
click at [655, 90] on div "In Review" at bounding box center [639, 91] width 37 height 9
click at [651, 89] on div "In Review" at bounding box center [639, 91] width 34 height 9
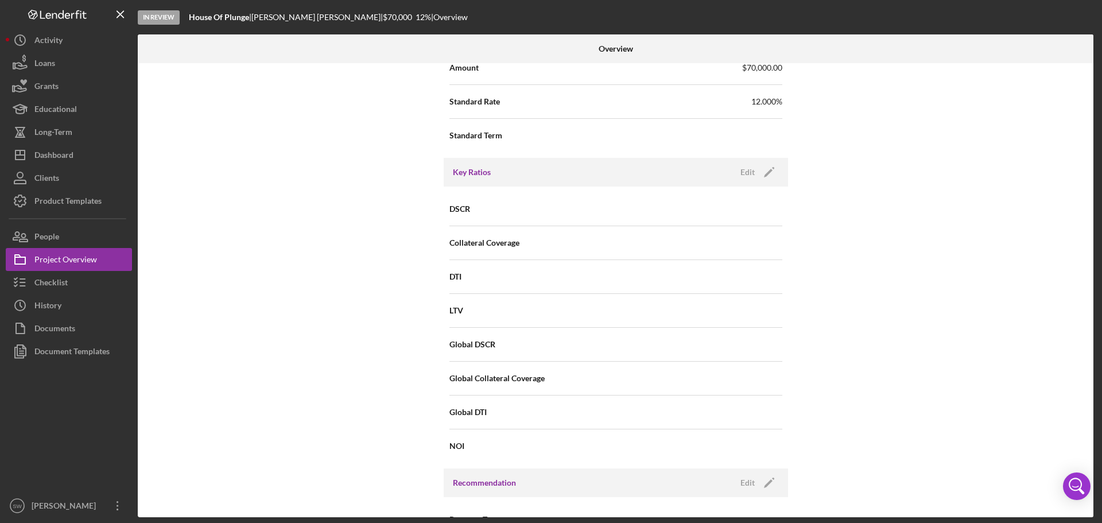
scroll to position [631, 0]
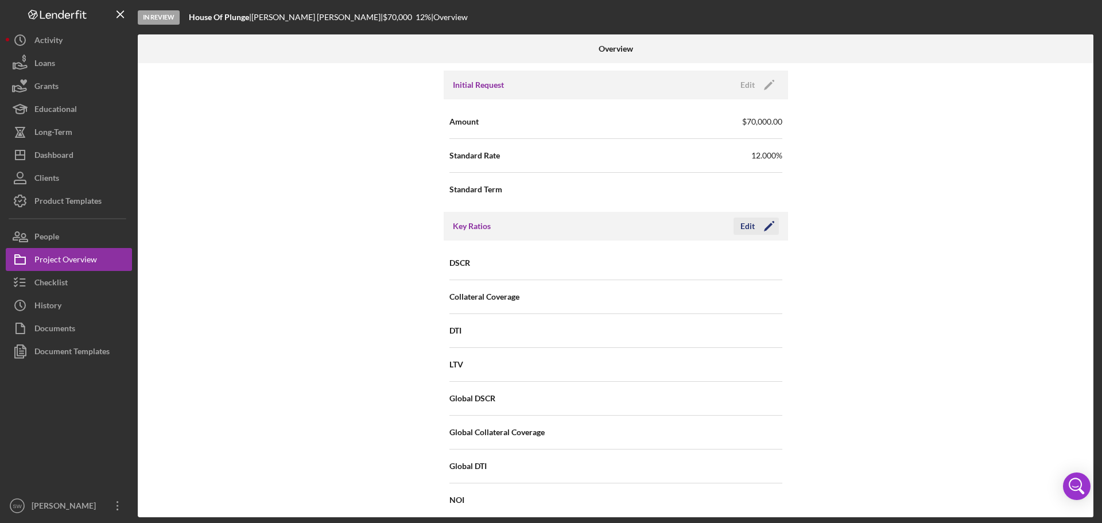
click at [746, 227] on div "Edit" at bounding box center [747, 225] width 14 height 17
click at [723, 264] on input at bounding box center [699, 262] width 166 height 28
click at [631, 296] on input at bounding box center [699, 296] width 166 height 28
click at [644, 263] on input "0.48" at bounding box center [699, 262] width 166 height 28
click at [640, 294] on input at bounding box center [699, 296] width 166 height 28
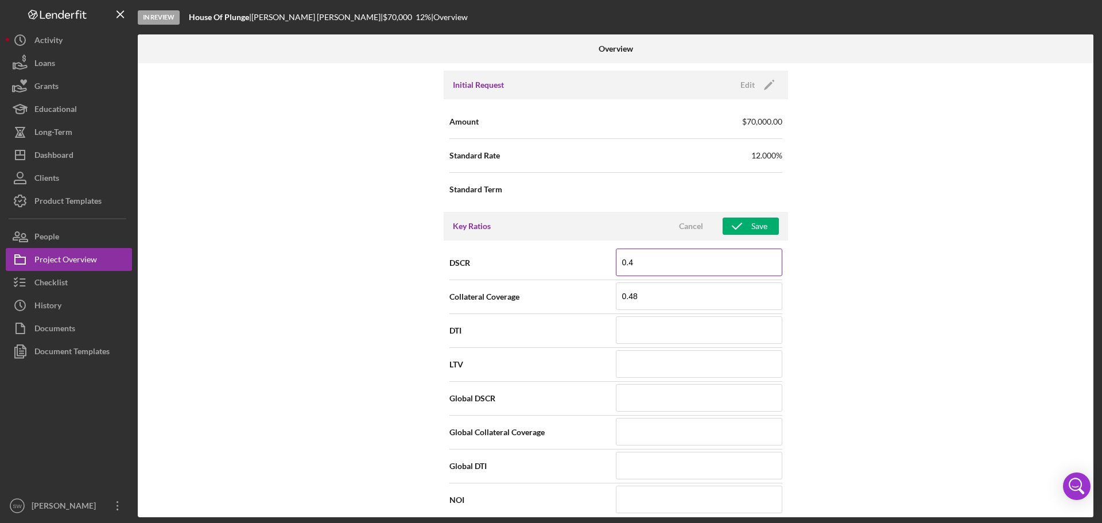
click at [637, 260] on input "0.4" at bounding box center [699, 262] width 166 height 28
click at [627, 330] on input at bounding box center [699, 330] width 166 height 28
click at [629, 361] on input at bounding box center [699, 364] width 166 height 28
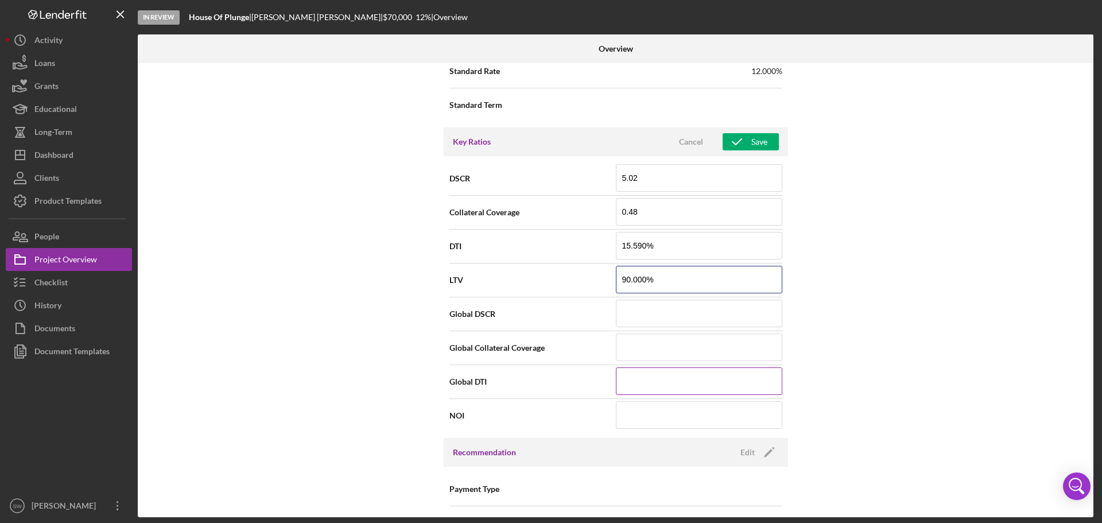
scroll to position [746, 0]
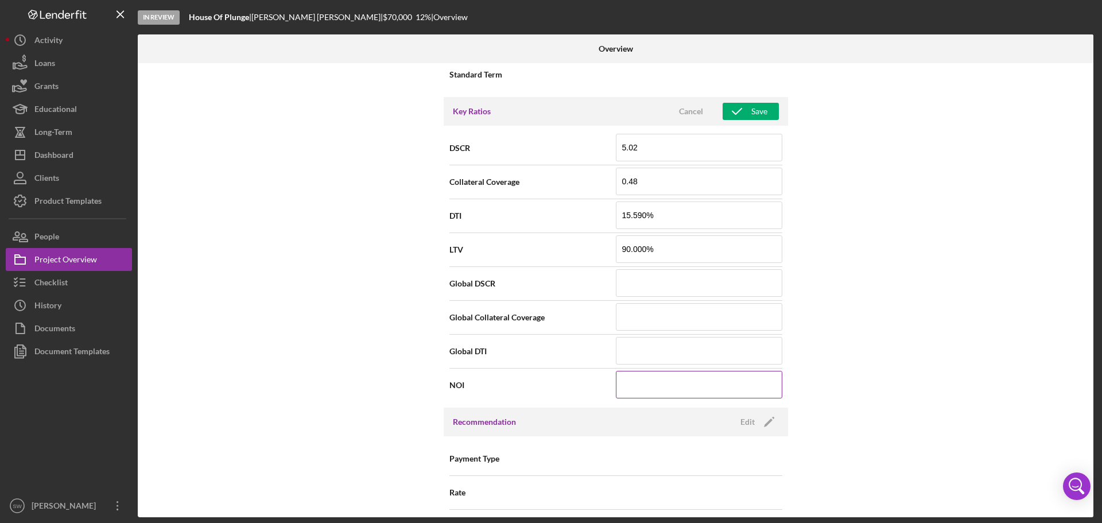
click at [640, 386] on input at bounding box center [699, 385] width 166 height 28
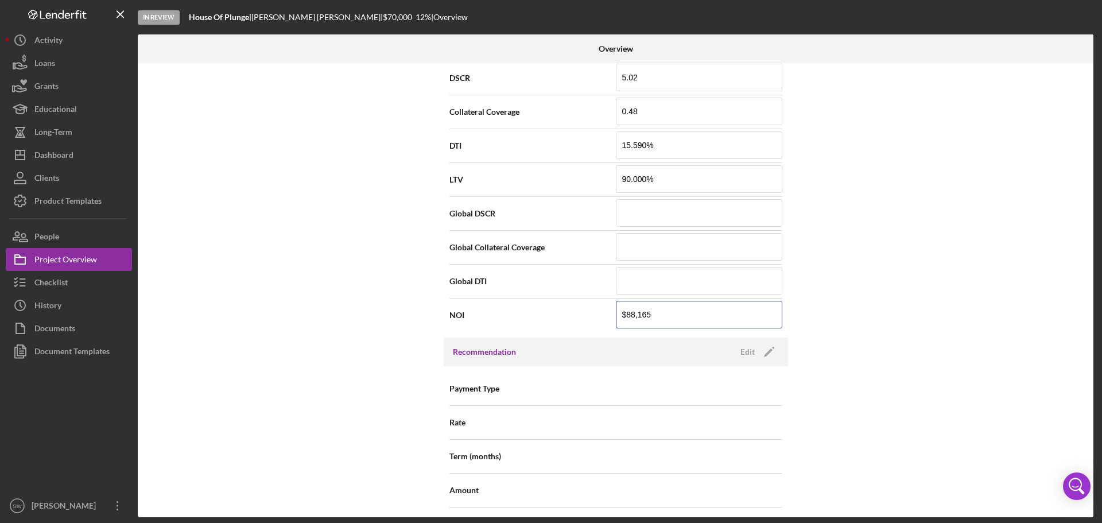
scroll to position [688, 0]
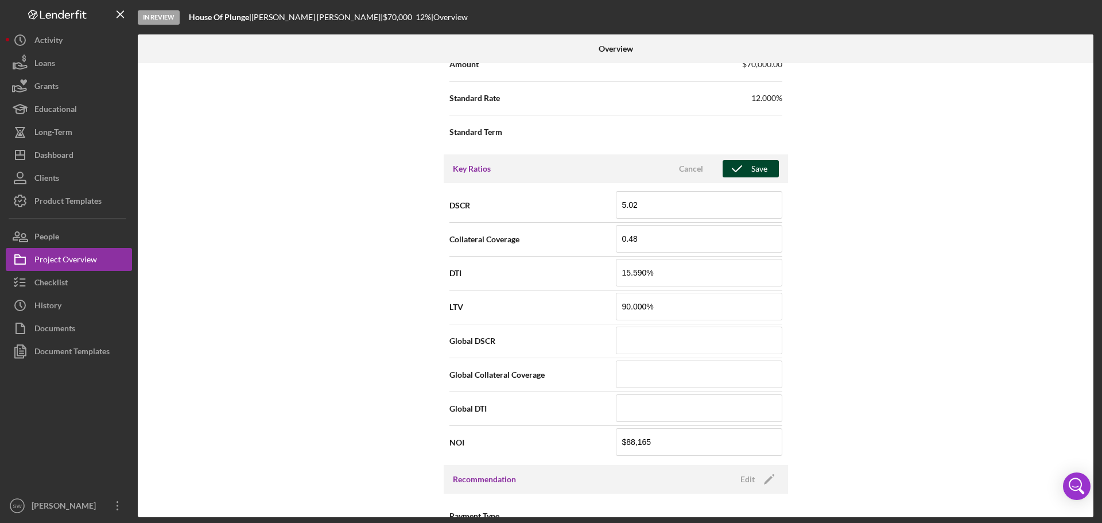
click at [757, 166] on div "Save" at bounding box center [759, 168] width 16 height 17
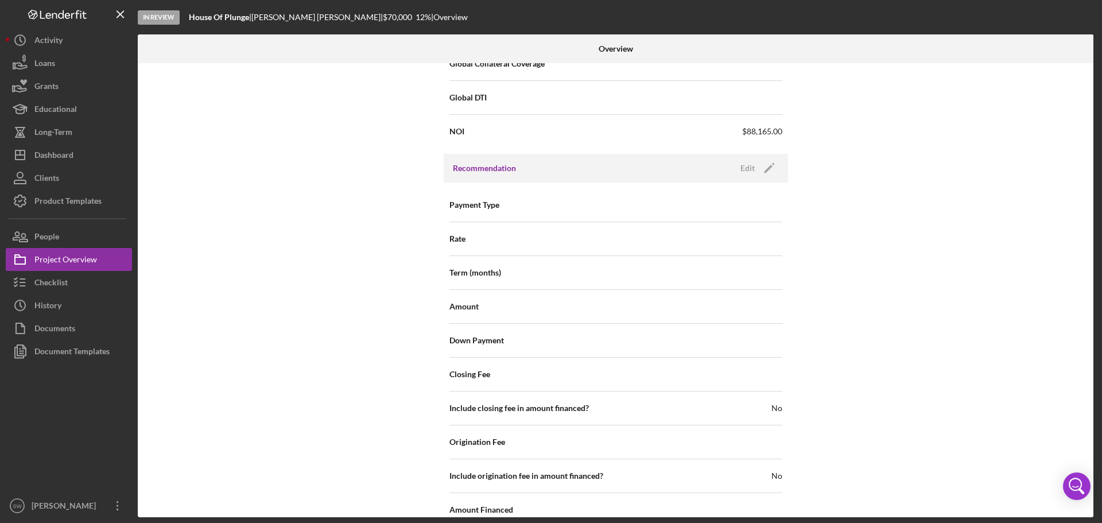
scroll to position [942, 0]
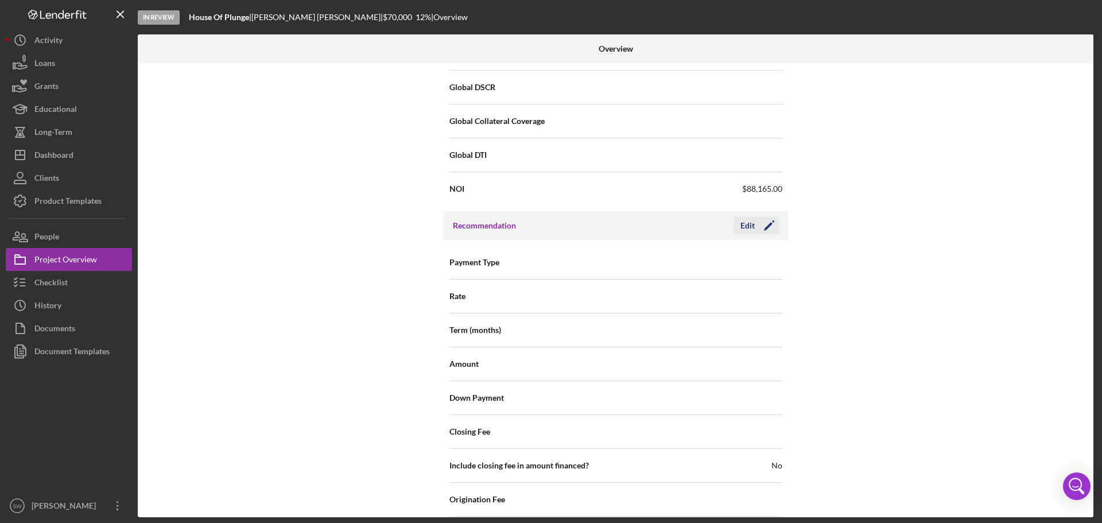
click at [750, 227] on div "Edit" at bounding box center [747, 225] width 14 height 17
click at [682, 262] on div "Select..." at bounding box center [685, 263] width 138 height 26
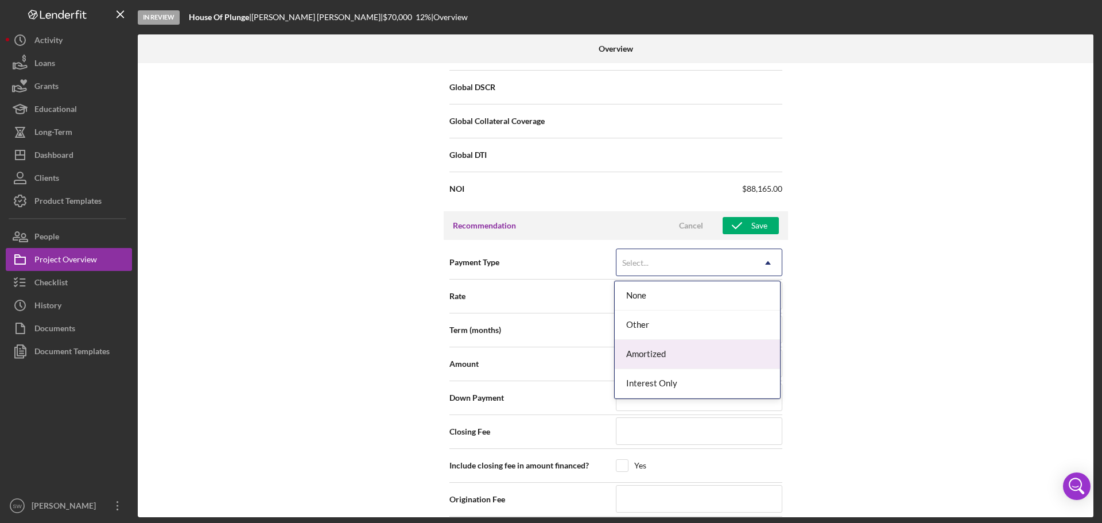
click at [648, 353] on div "Amortized" at bounding box center [696, 354] width 165 height 29
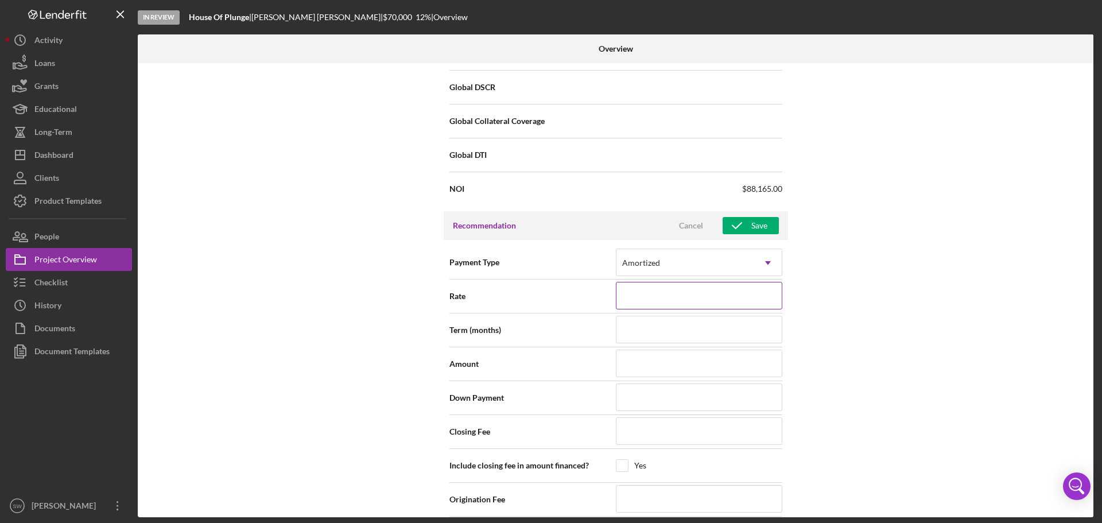
click at [723, 294] on input at bounding box center [699, 296] width 166 height 28
click at [657, 330] on input at bounding box center [699, 330] width 166 height 28
click at [690, 360] on input at bounding box center [699, 363] width 166 height 28
click at [652, 397] on input at bounding box center [699, 397] width 166 height 28
click at [628, 437] on input at bounding box center [699, 431] width 166 height 28
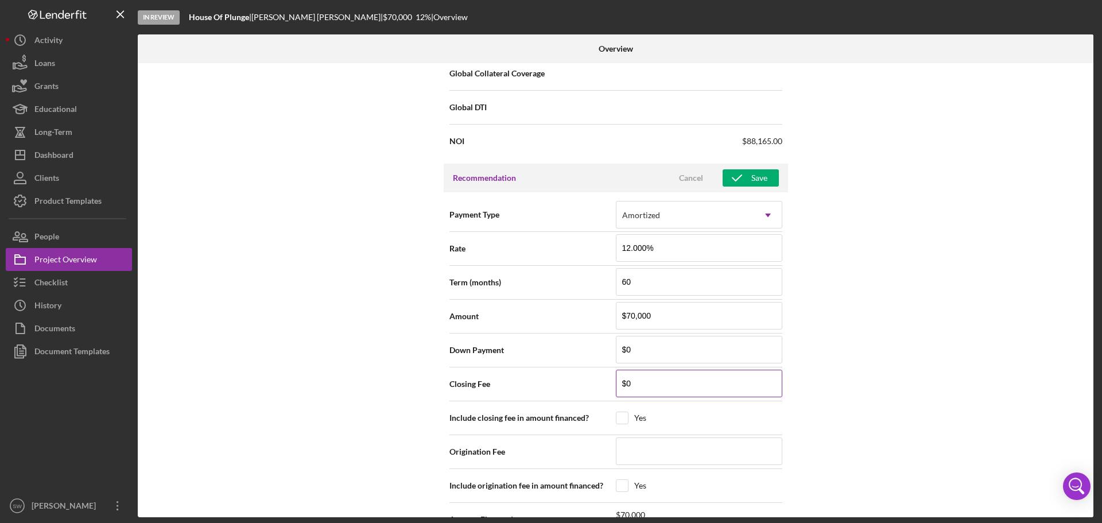
scroll to position [1057, 0]
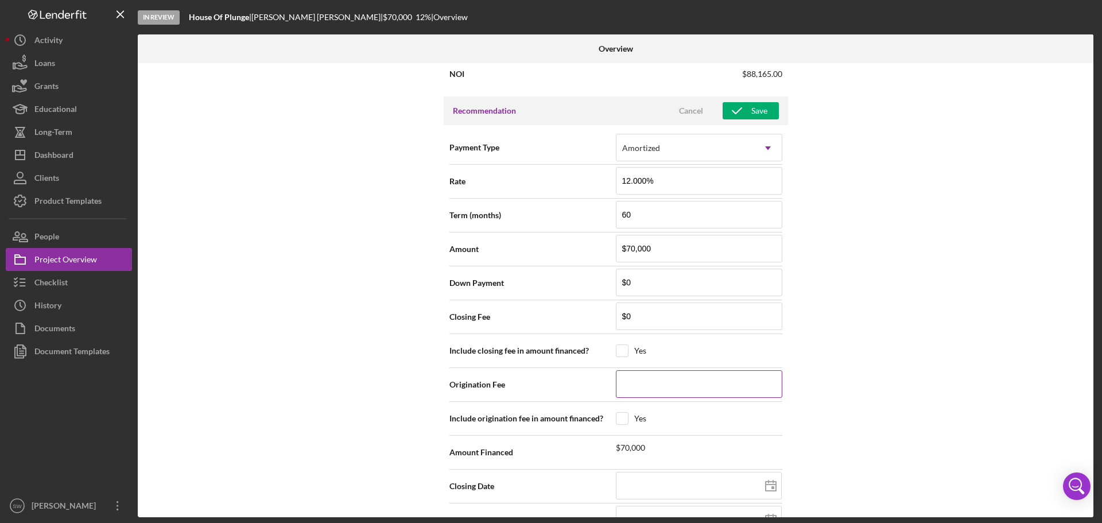
click at [624, 384] on input at bounding box center [699, 384] width 166 height 28
click at [622, 419] on input "checkbox" at bounding box center [621, 417] width 11 height 11
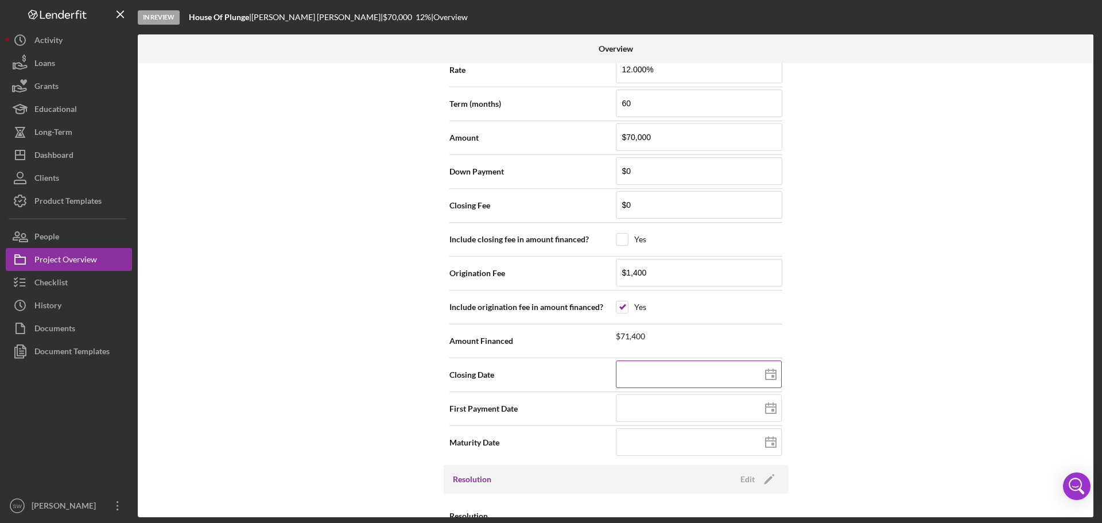
scroll to position [1171, 0]
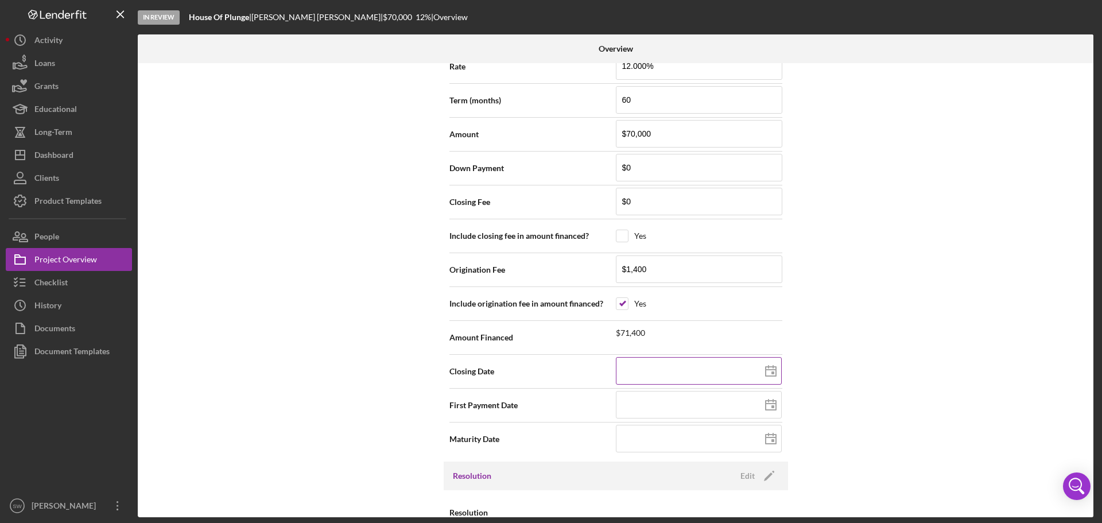
click at [769, 371] on icon at bounding box center [770, 371] width 29 height 29
click at [769, 405] on icon at bounding box center [770, 405] width 29 height 29
click at [643, 442] on input at bounding box center [699, 439] width 166 height 28
click at [840, 396] on div "Internal Workflow Stage In Review Icon/Dropdown Arrow Archive (can unarchive la…" at bounding box center [615, 290] width 955 height 454
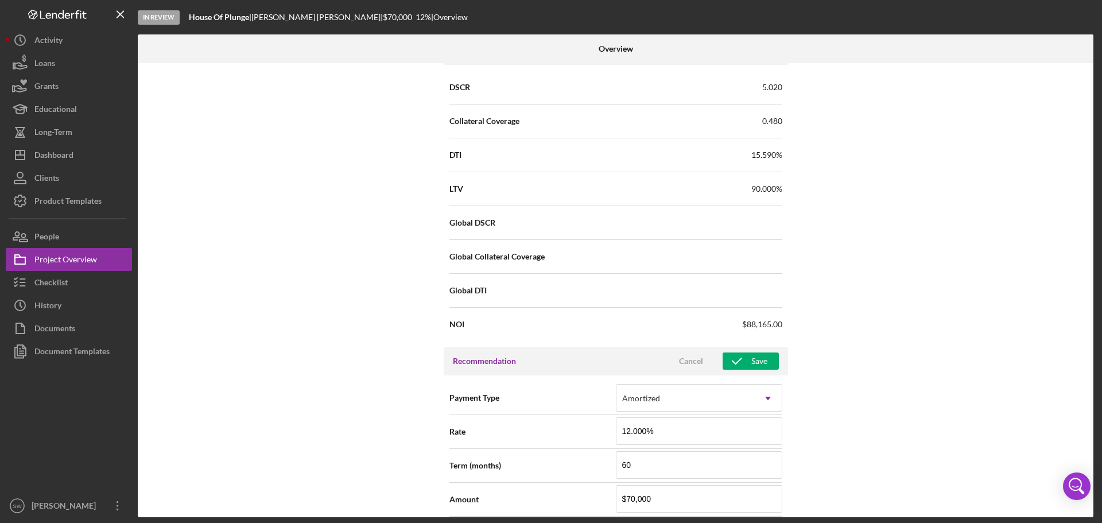
scroll to position [827, 0]
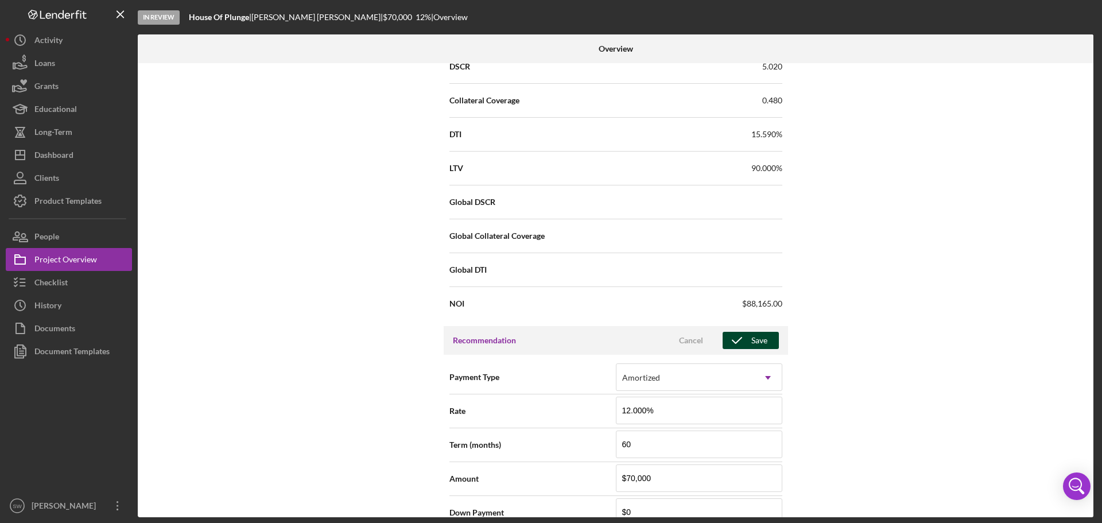
click at [754, 340] on div "Save" at bounding box center [759, 340] width 16 height 17
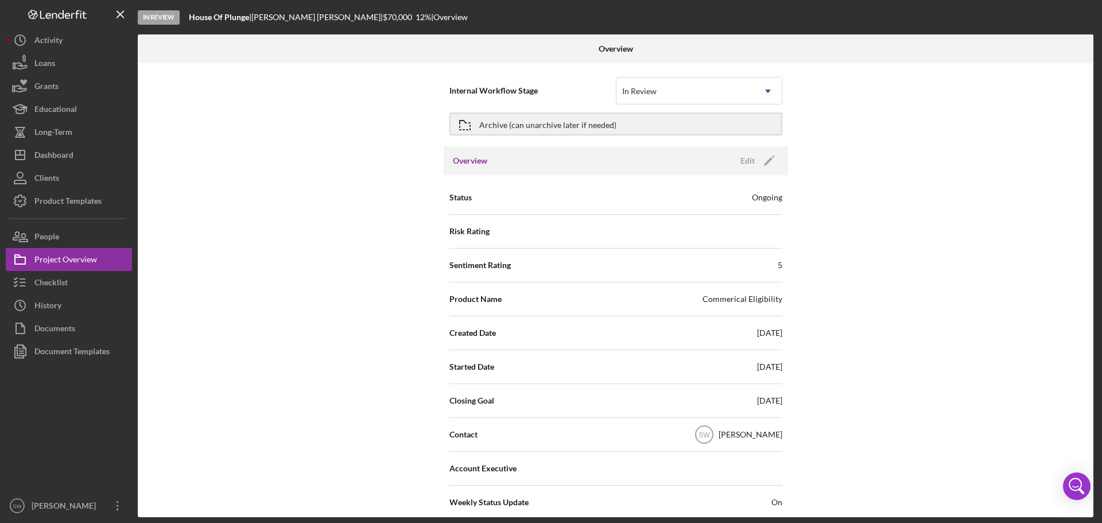
scroll to position [0, 0]
